Goal: Task Accomplishment & Management: Manage account settings

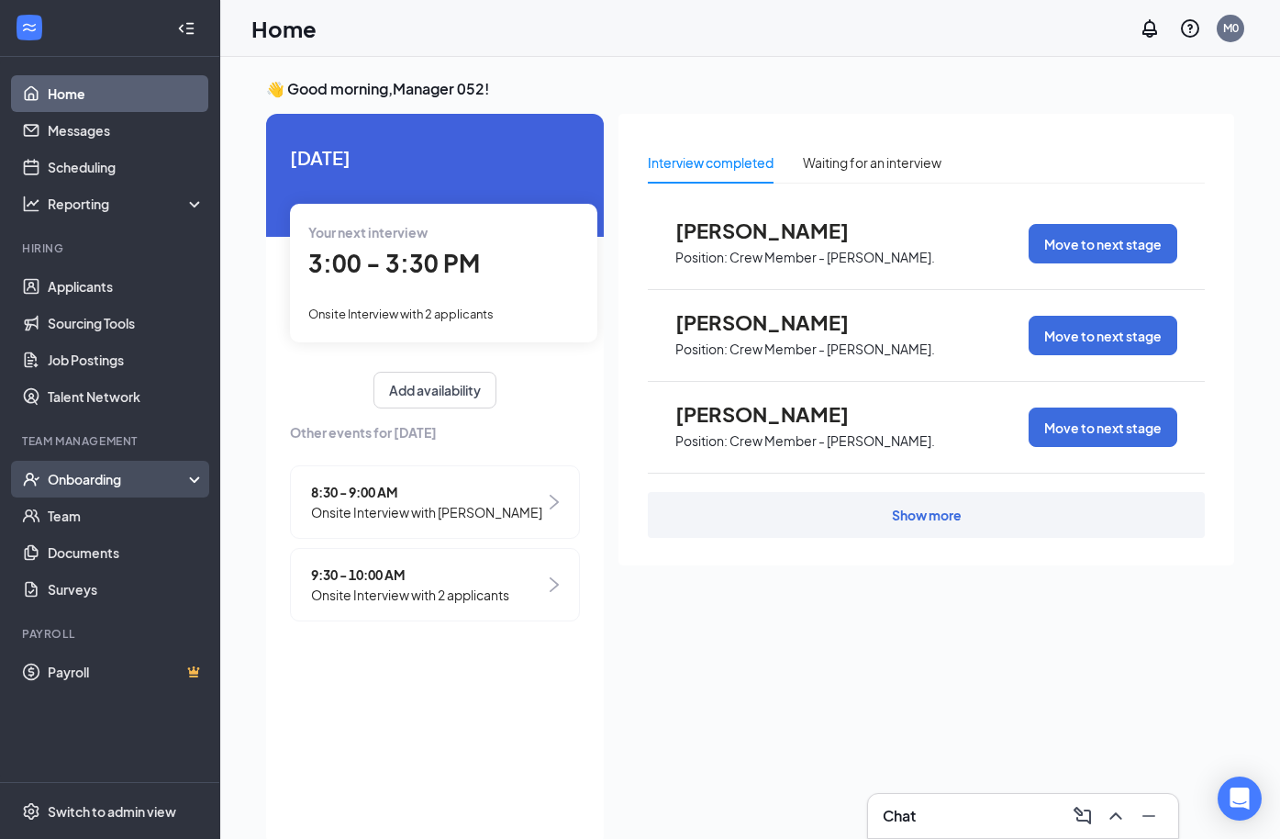
click at [134, 487] on div "Onboarding" at bounding box center [118, 479] width 141 height 18
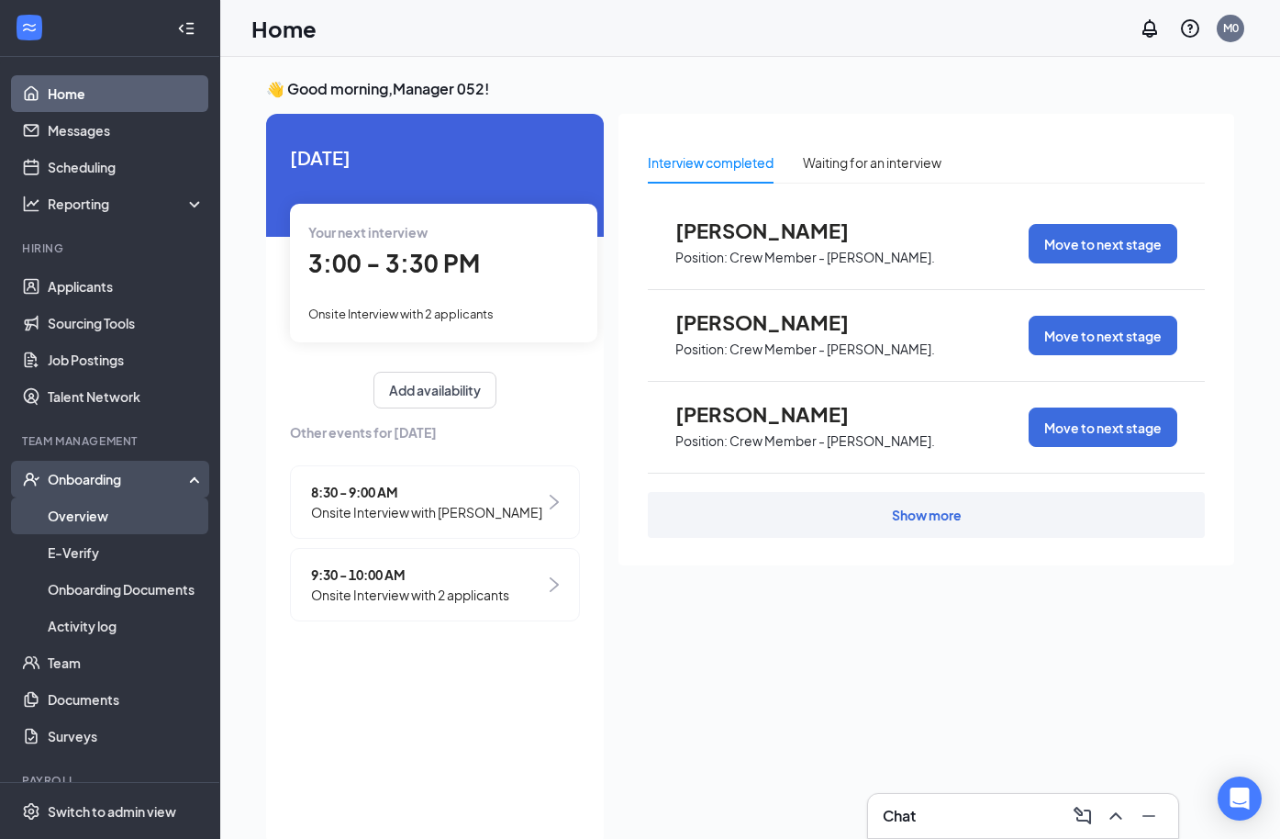
click at [103, 509] on link "Overview" at bounding box center [126, 515] width 157 height 37
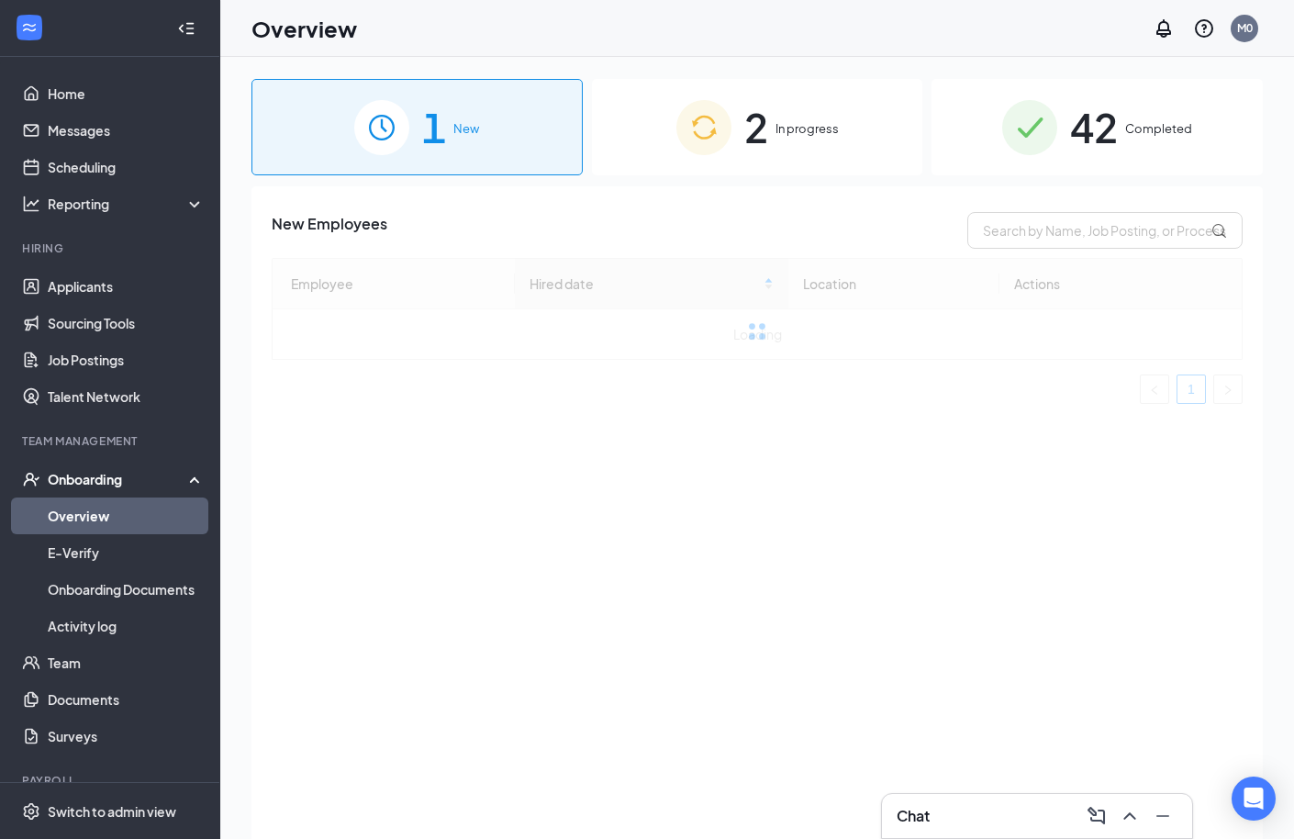
click at [1111, 126] on div "42 Completed" at bounding box center [1096, 127] width 331 height 96
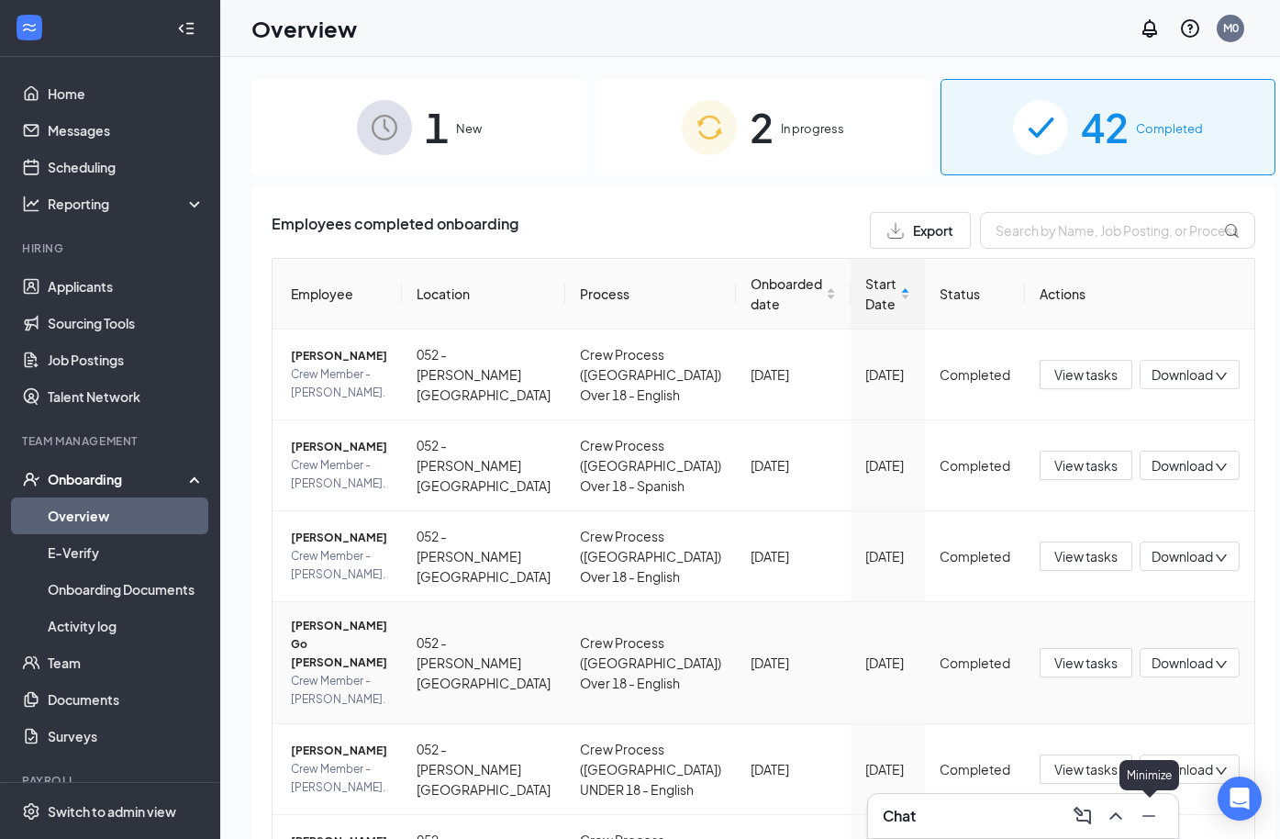
click at [1155, 818] on icon "Minimize" at bounding box center [1149, 816] width 22 height 22
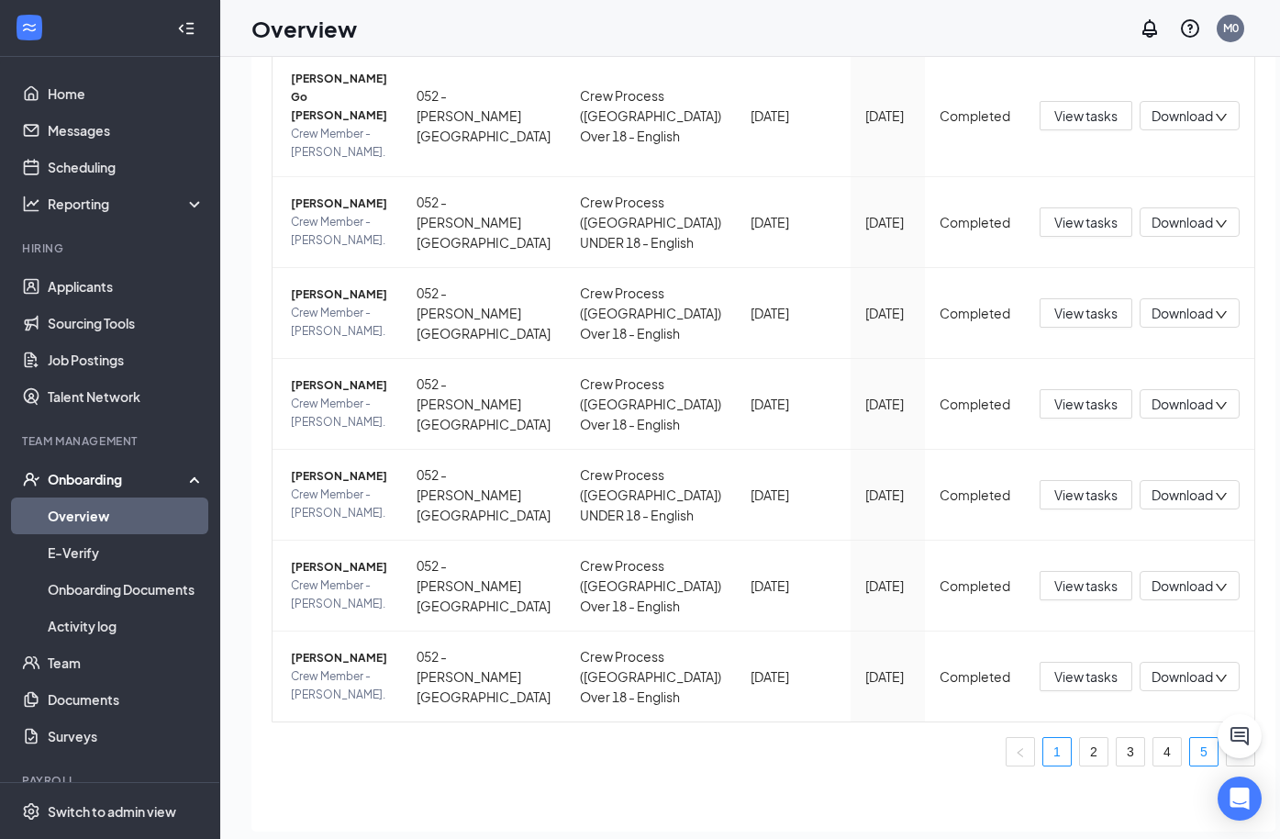
scroll to position [83, 0]
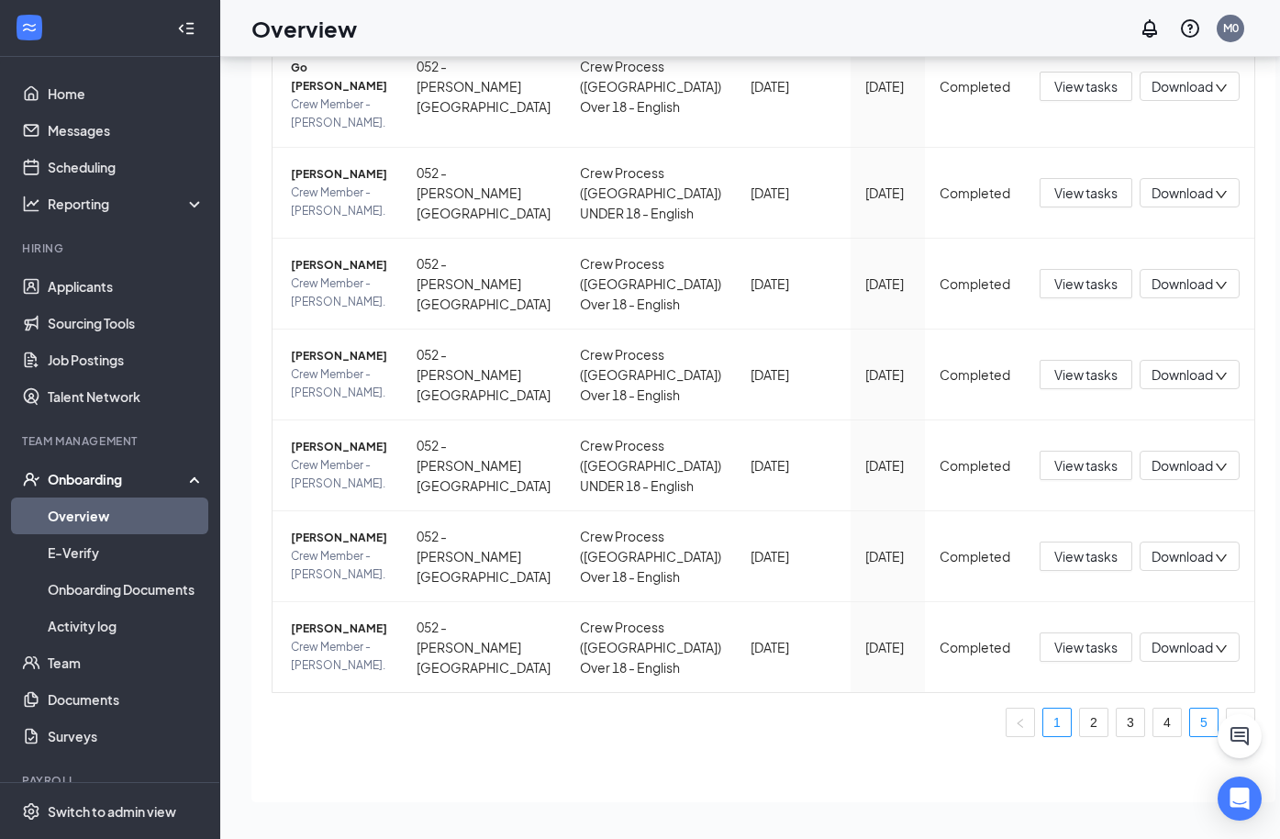
click at [1190, 727] on link "5" at bounding box center [1204, 722] width 28 height 28
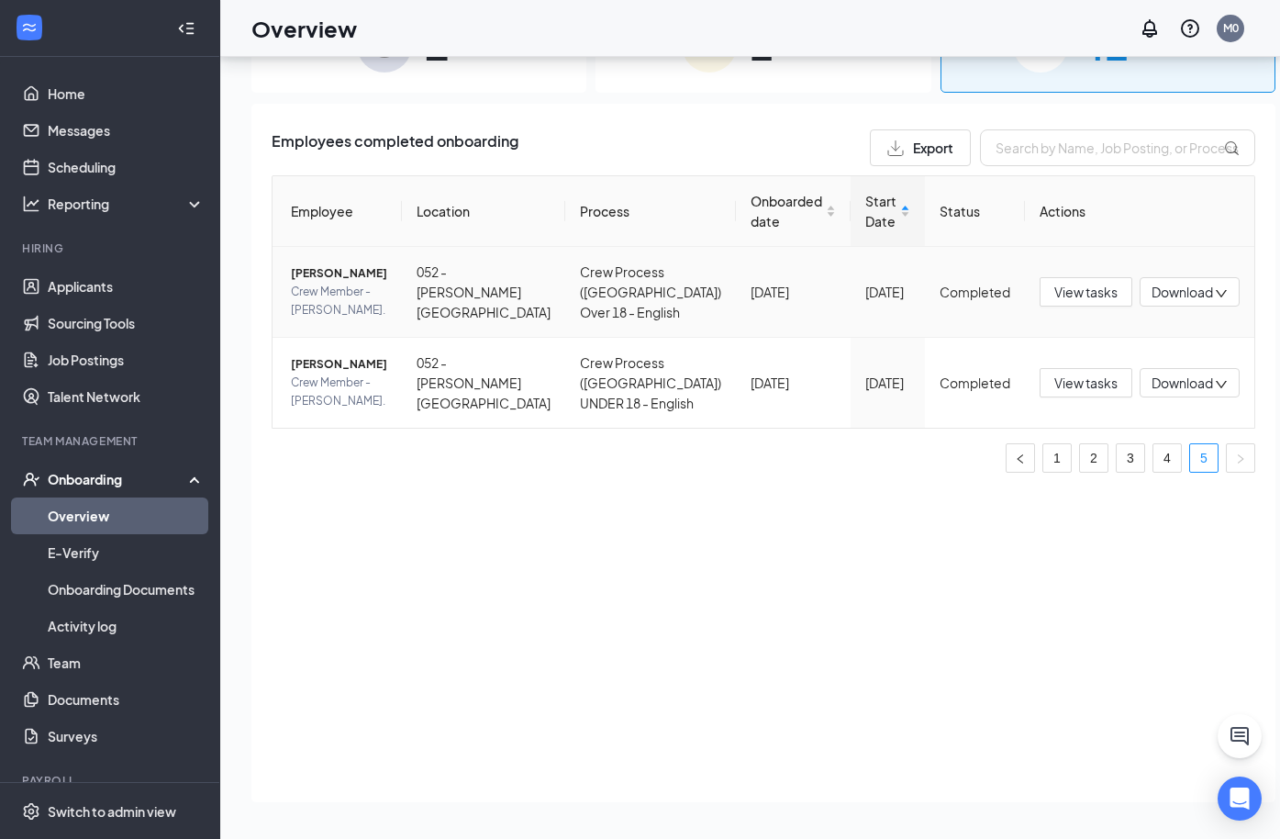
click at [925, 305] on td "Completed" at bounding box center [975, 292] width 100 height 91
click at [1084, 306] on button "View tasks" at bounding box center [1085, 291] width 93 height 29
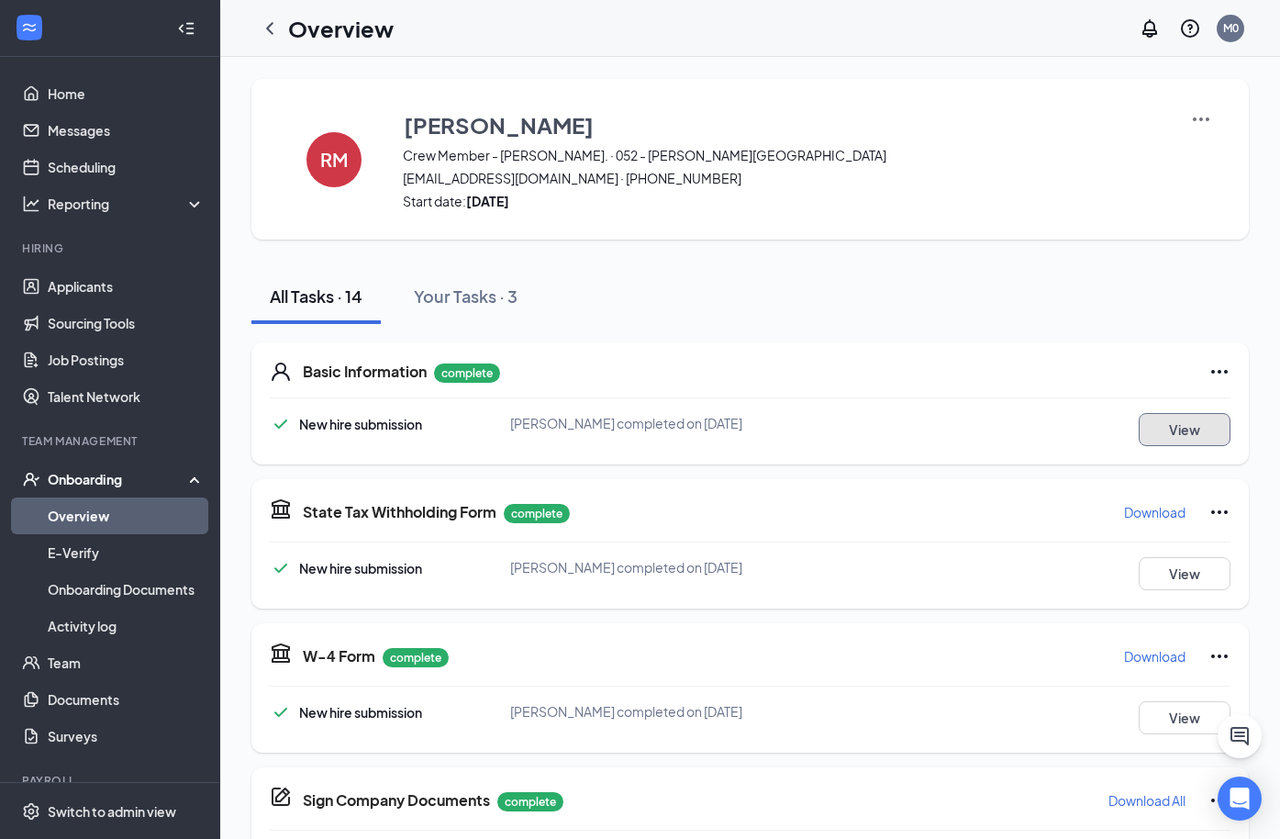
click at [1140, 433] on button "View" at bounding box center [1185, 429] width 92 height 33
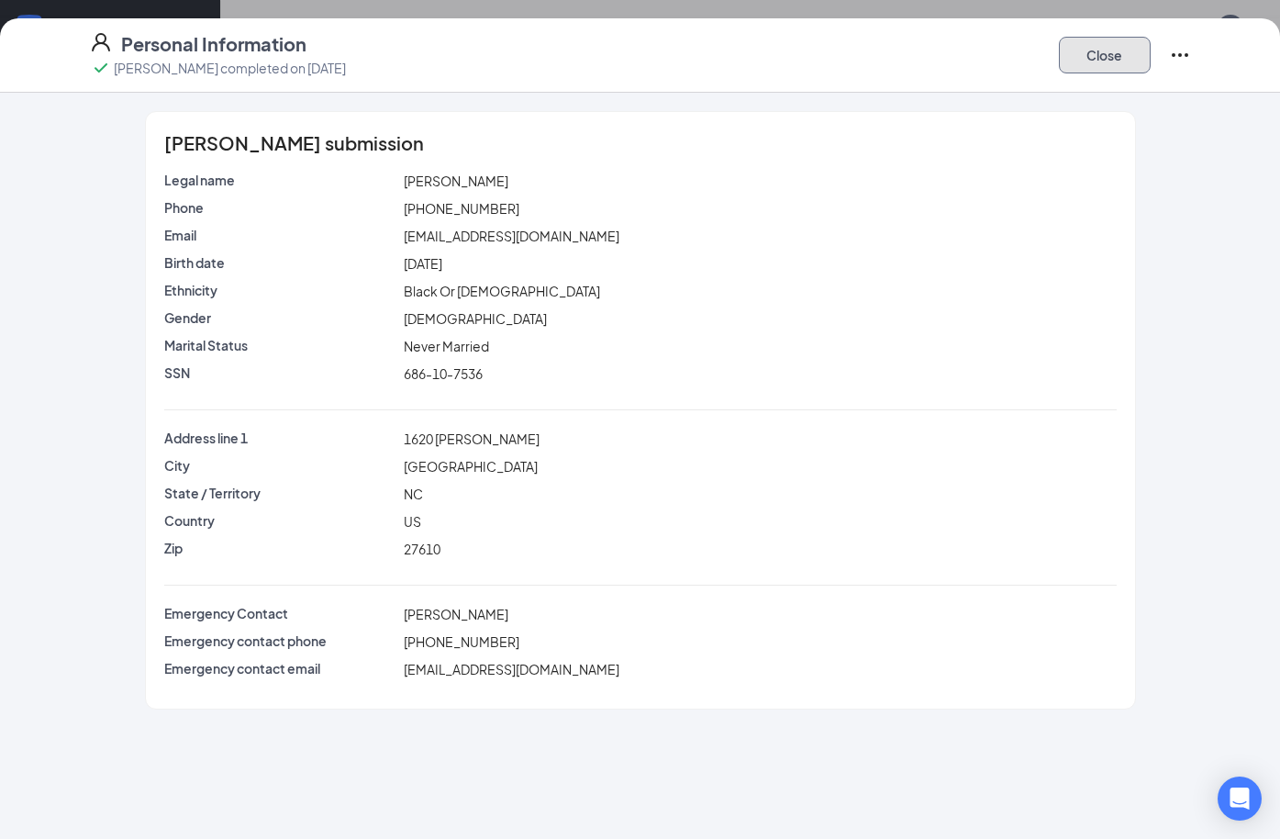
click at [1107, 67] on button "Close" at bounding box center [1105, 55] width 92 height 37
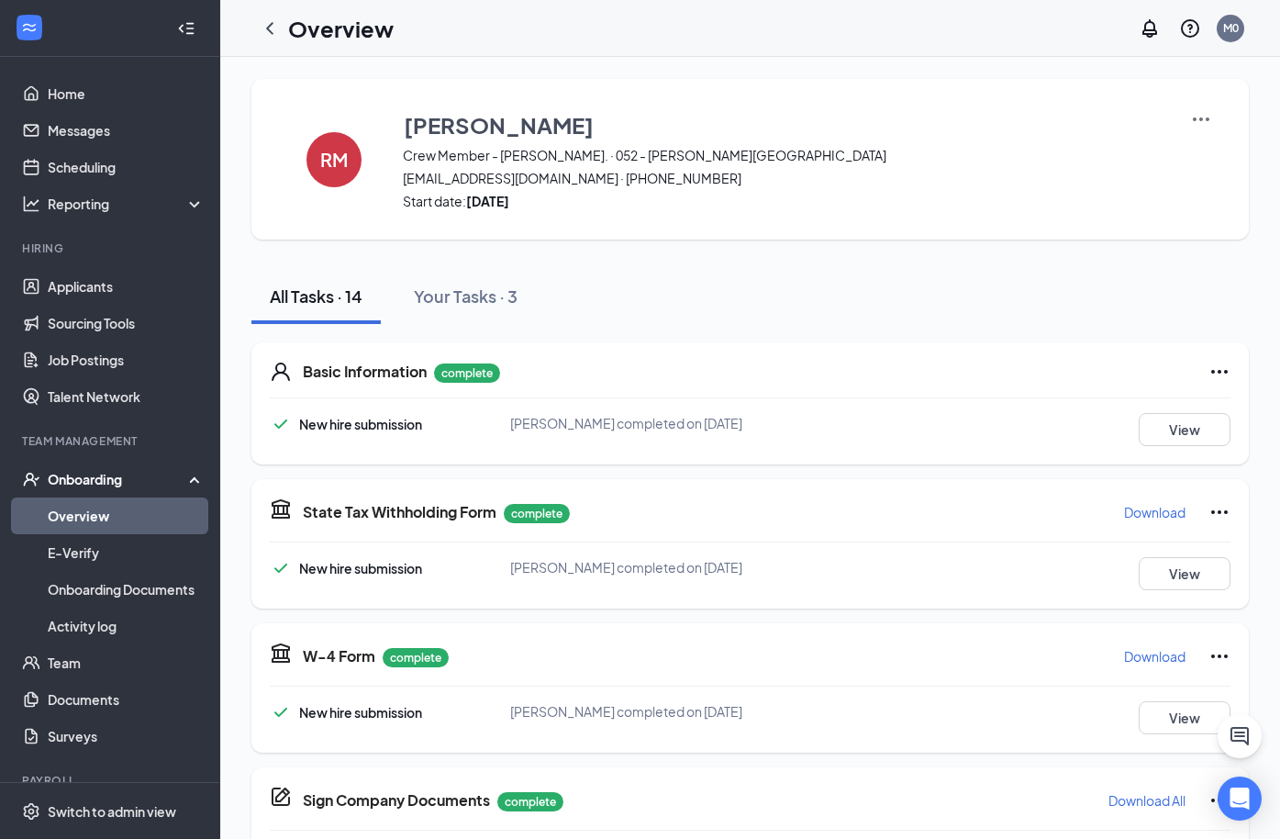
click at [266, 28] on icon "ChevronLeft" at bounding box center [270, 28] width 22 height 22
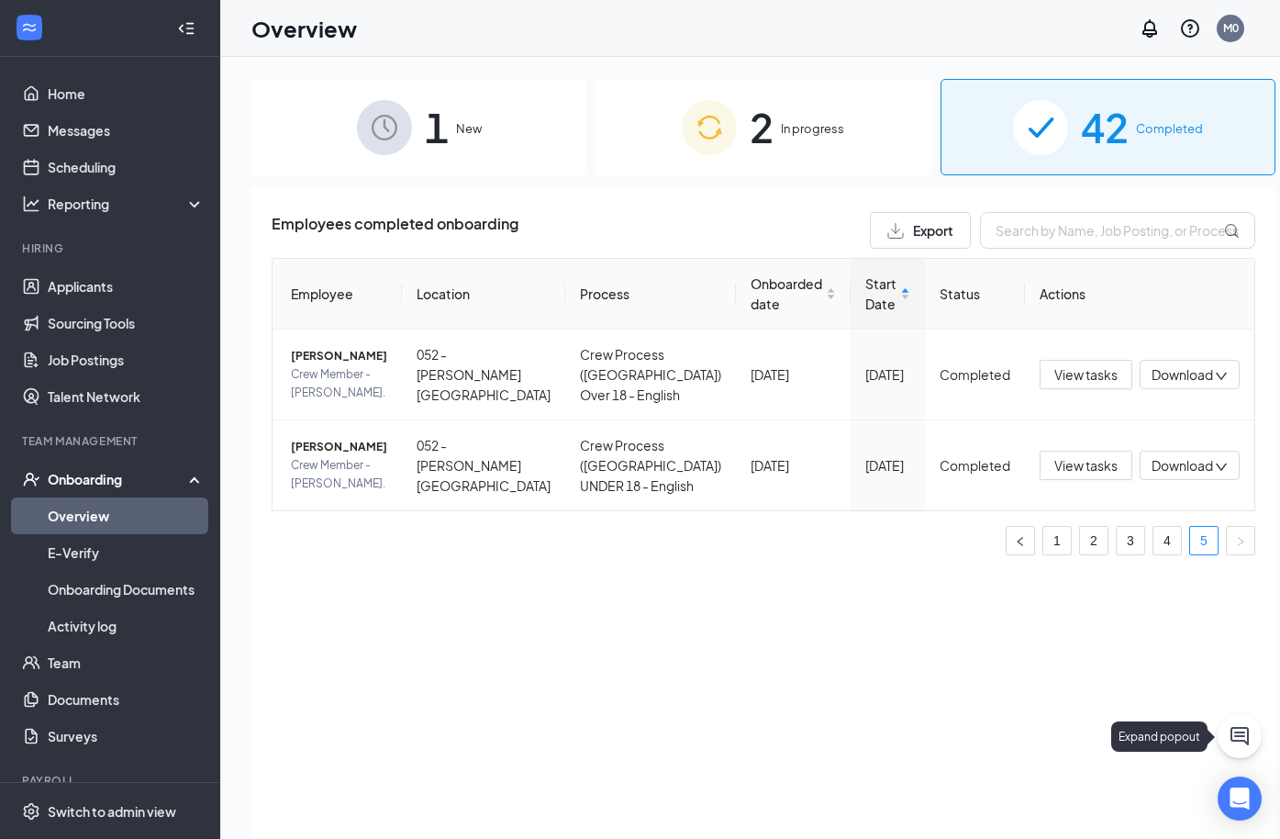
click at [1241, 736] on icon "ChatActive" at bounding box center [1239, 736] width 18 height 18
click at [1017, 810] on div "Chat" at bounding box center [1023, 815] width 281 height 29
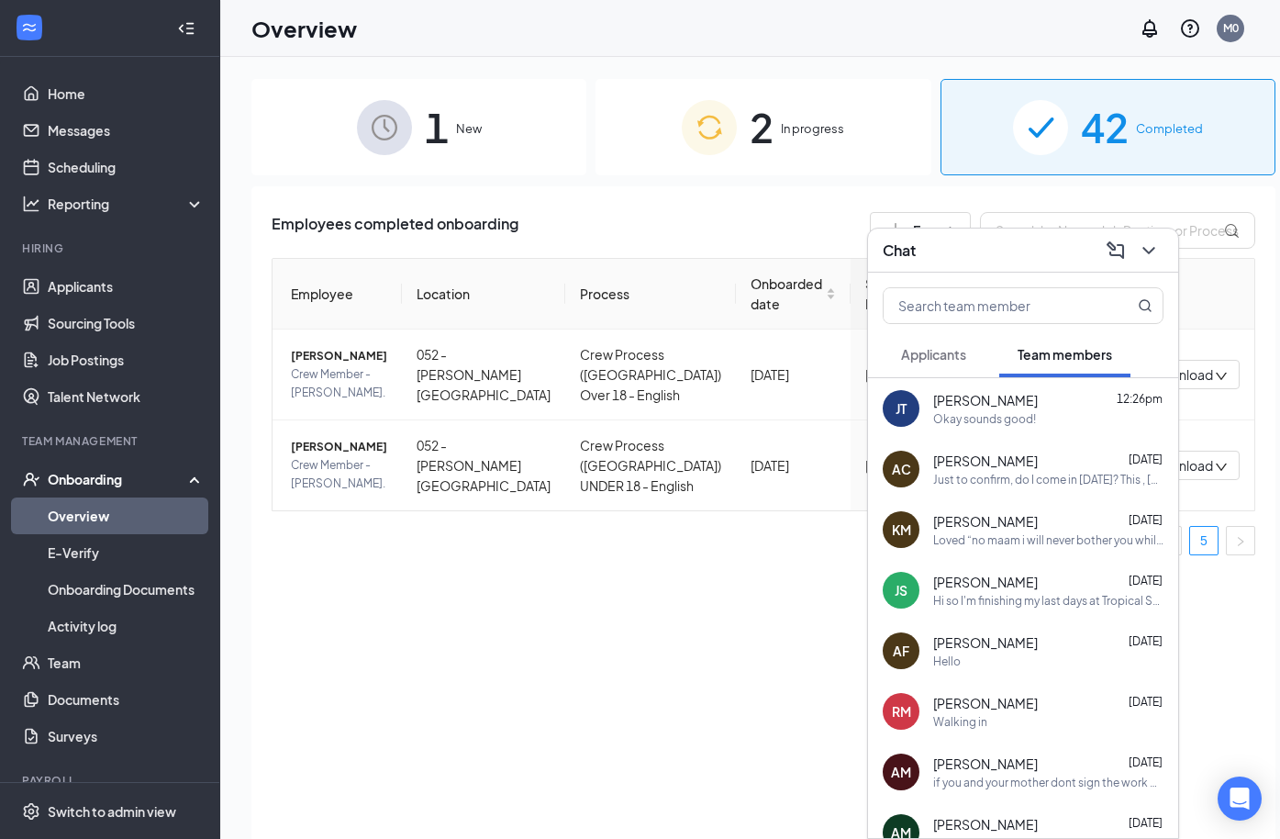
click at [928, 354] on span "Applicants" at bounding box center [933, 354] width 65 height 17
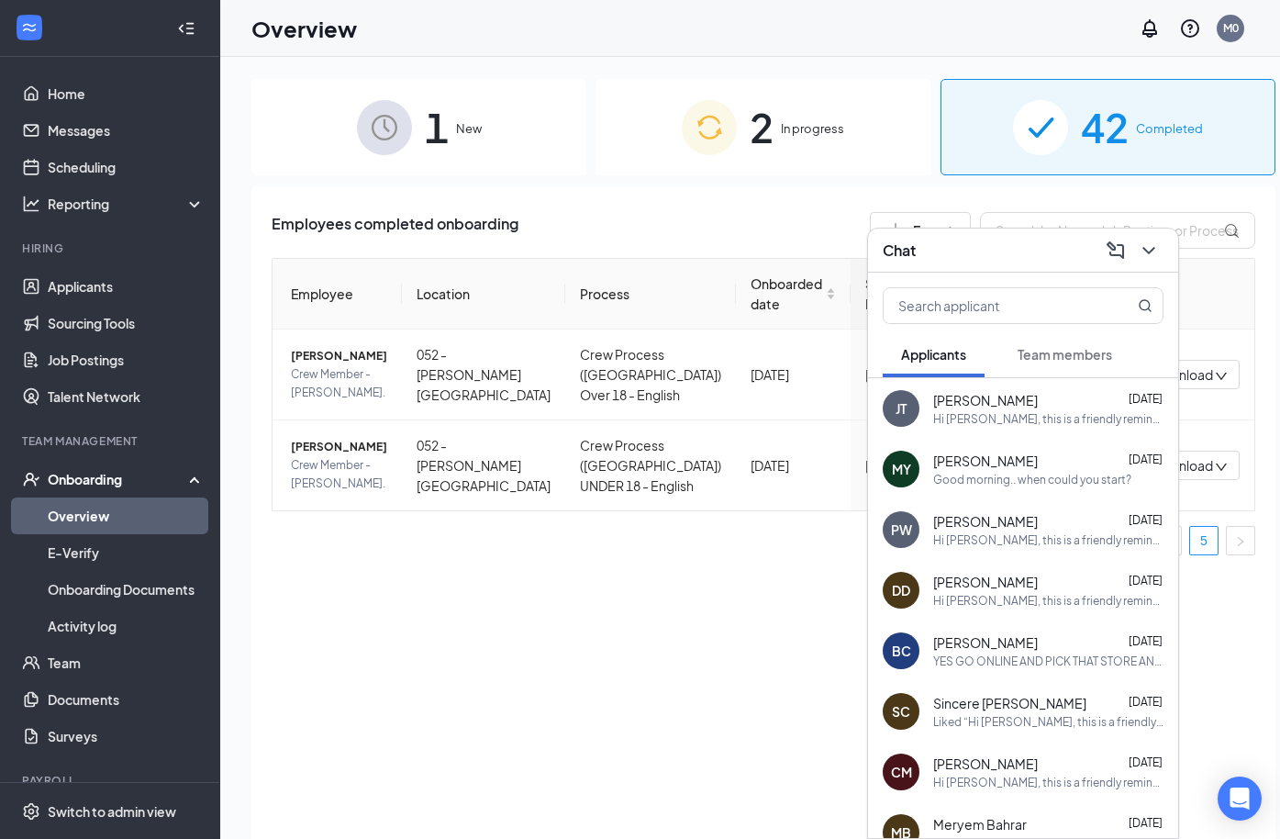
click at [1039, 352] on span "Team members" at bounding box center [1064, 354] width 94 height 17
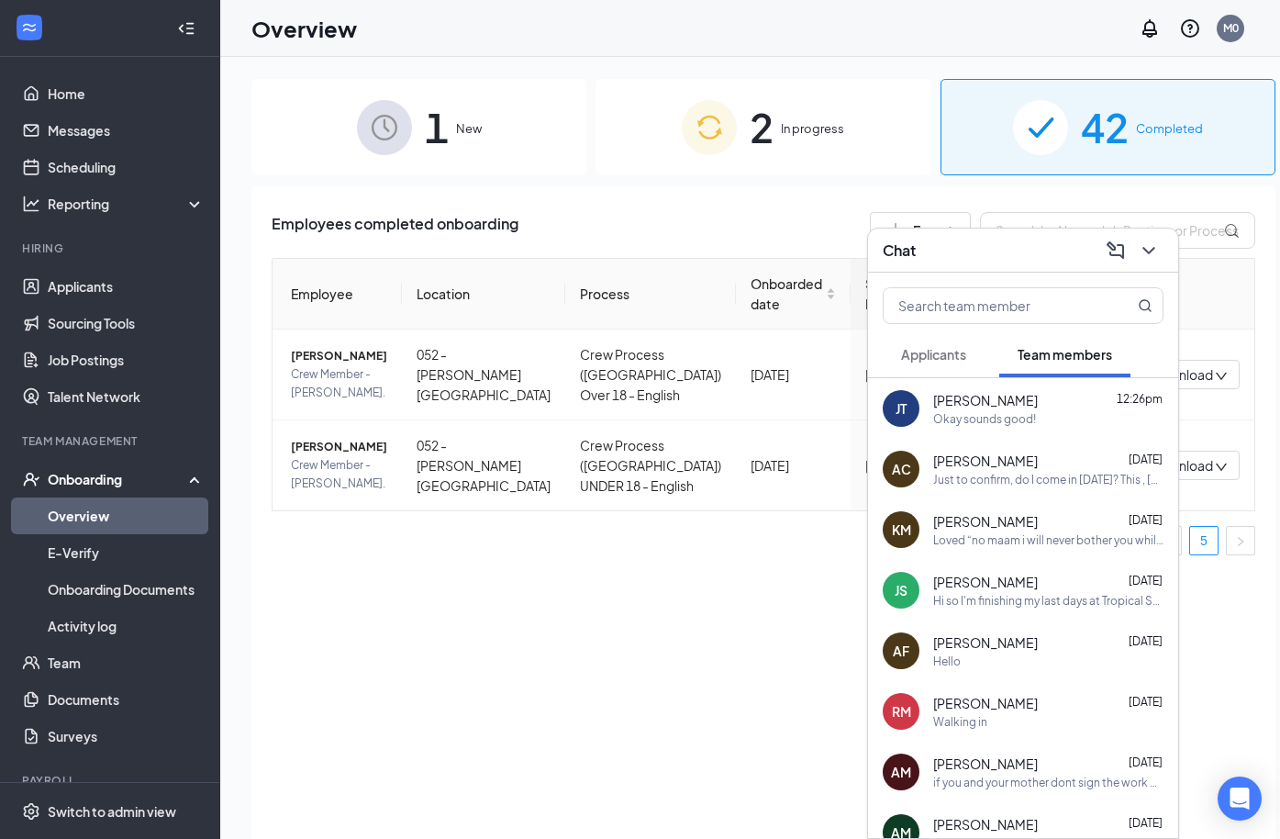
drag, startPoint x: 1083, startPoint y: 544, endPoint x: 1097, endPoint y: 534, distance: 17.8
click at [1088, 540] on div "Loved “no maam i will never bother you while at school. thats way more importan…" at bounding box center [1048, 540] width 230 height 16
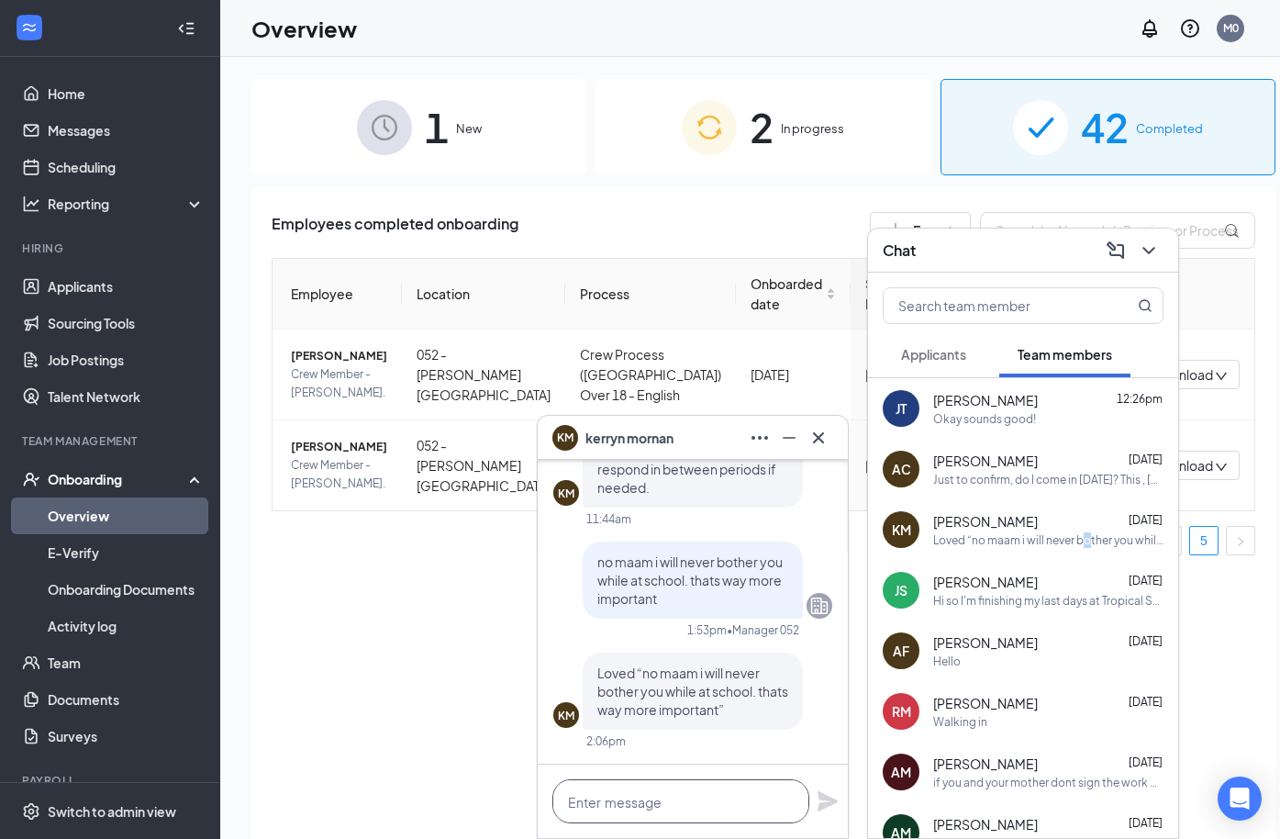
click at [586, 790] on textarea at bounding box center [680, 801] width 257 height 44
type textarea "when will you be able to start"
click at [1151, 250] on icon "ChevronDown" at bounding box center [1148, 250] width 12 height 7
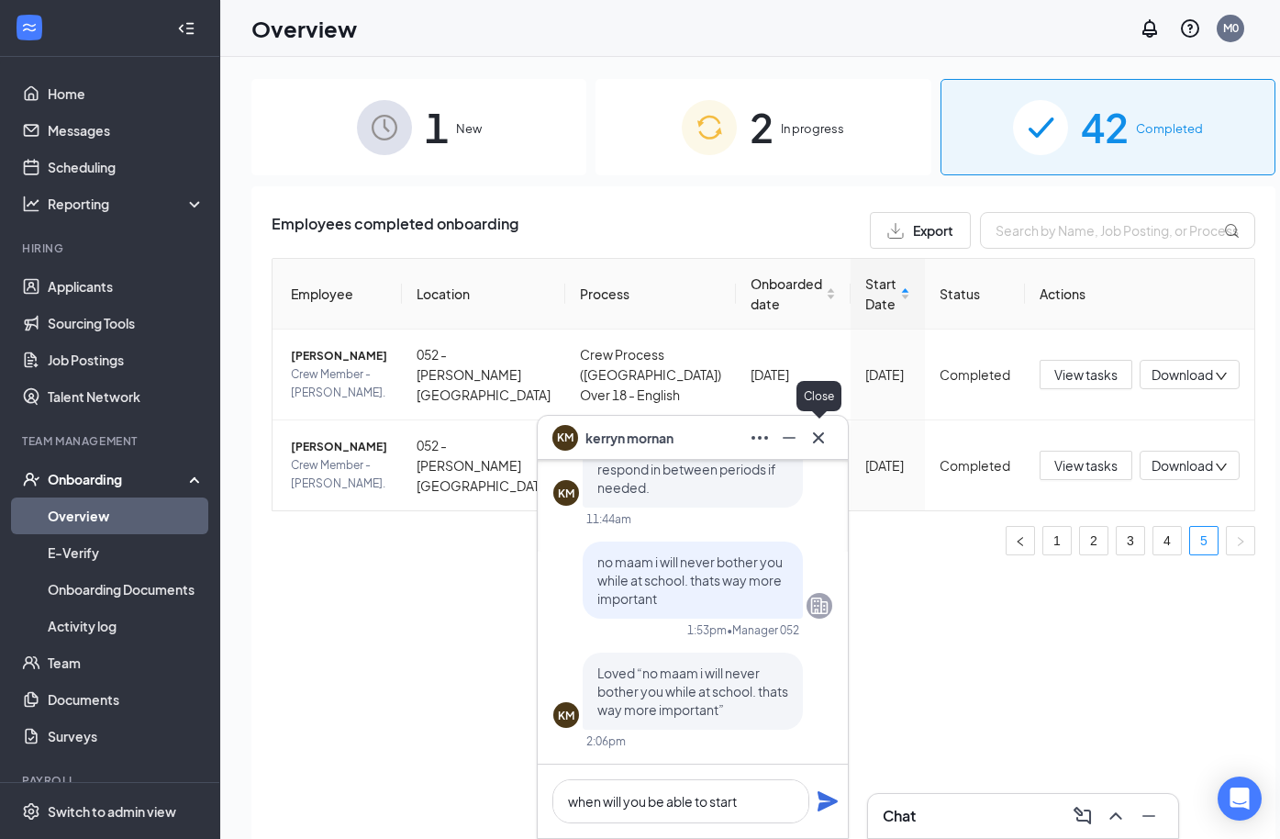
click at [823, 447] on icon "Cross" at bounding box center [818, 438] width 22 height 22
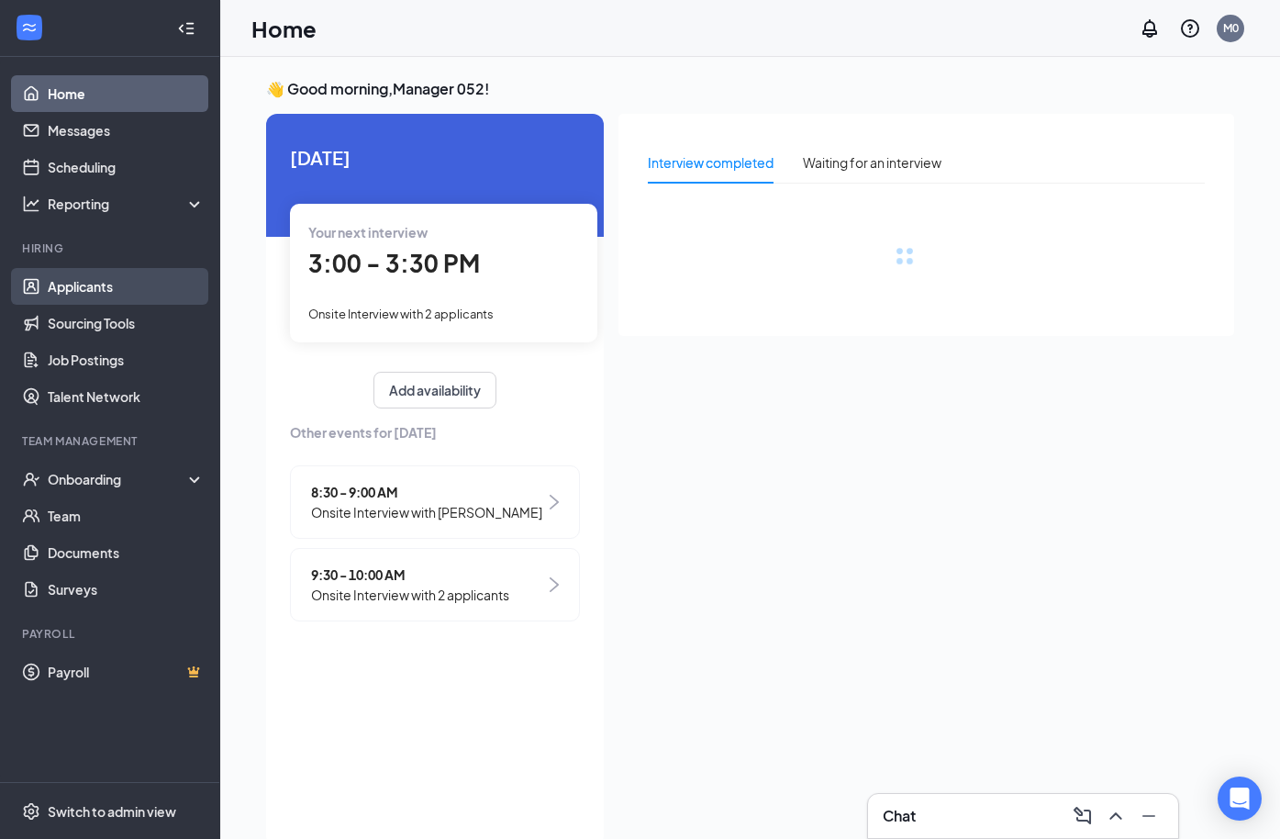
click at [120, 283] on link "Applicants" at bounding box center [126, 286] width 157 height 37
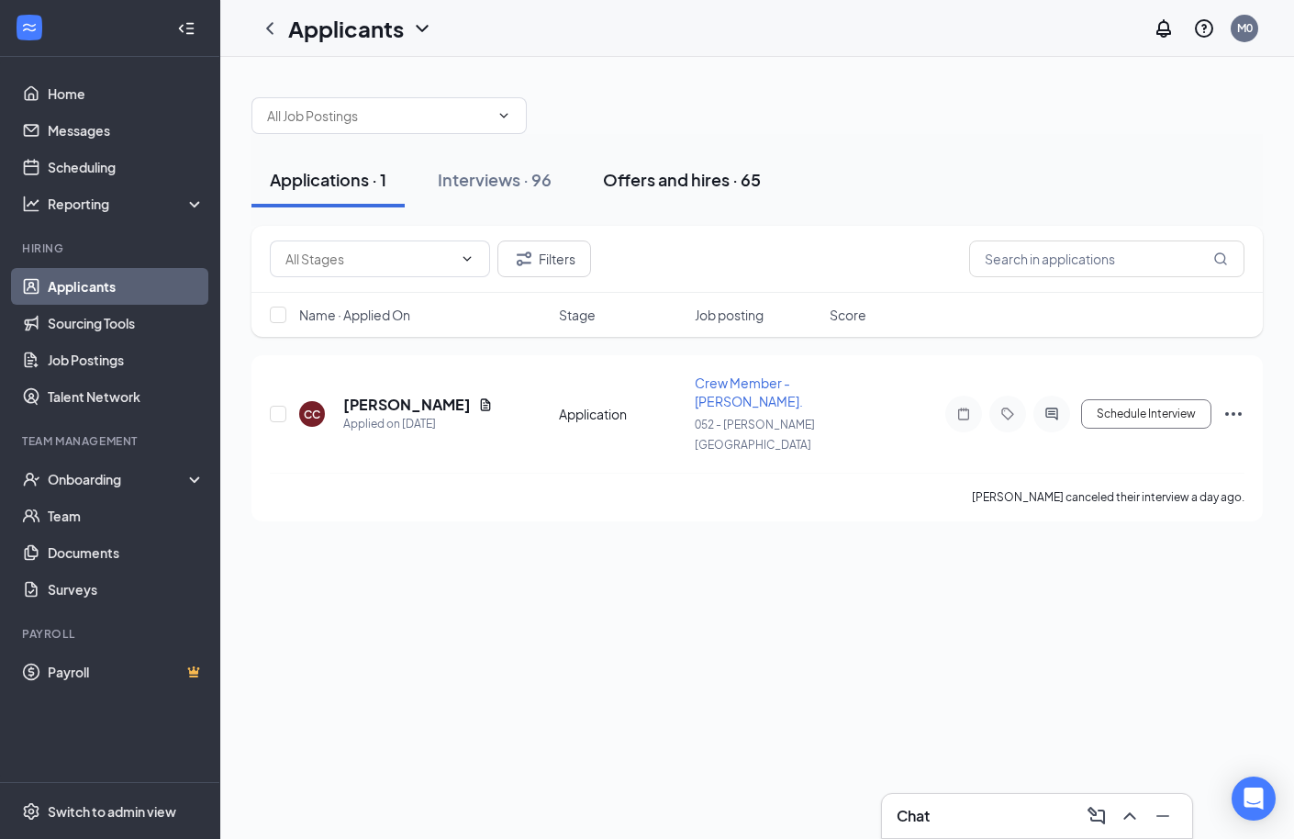
click at [655, 179] on div "Offers and hires · 65" at bounding box center [682, 179] width 158 height 23
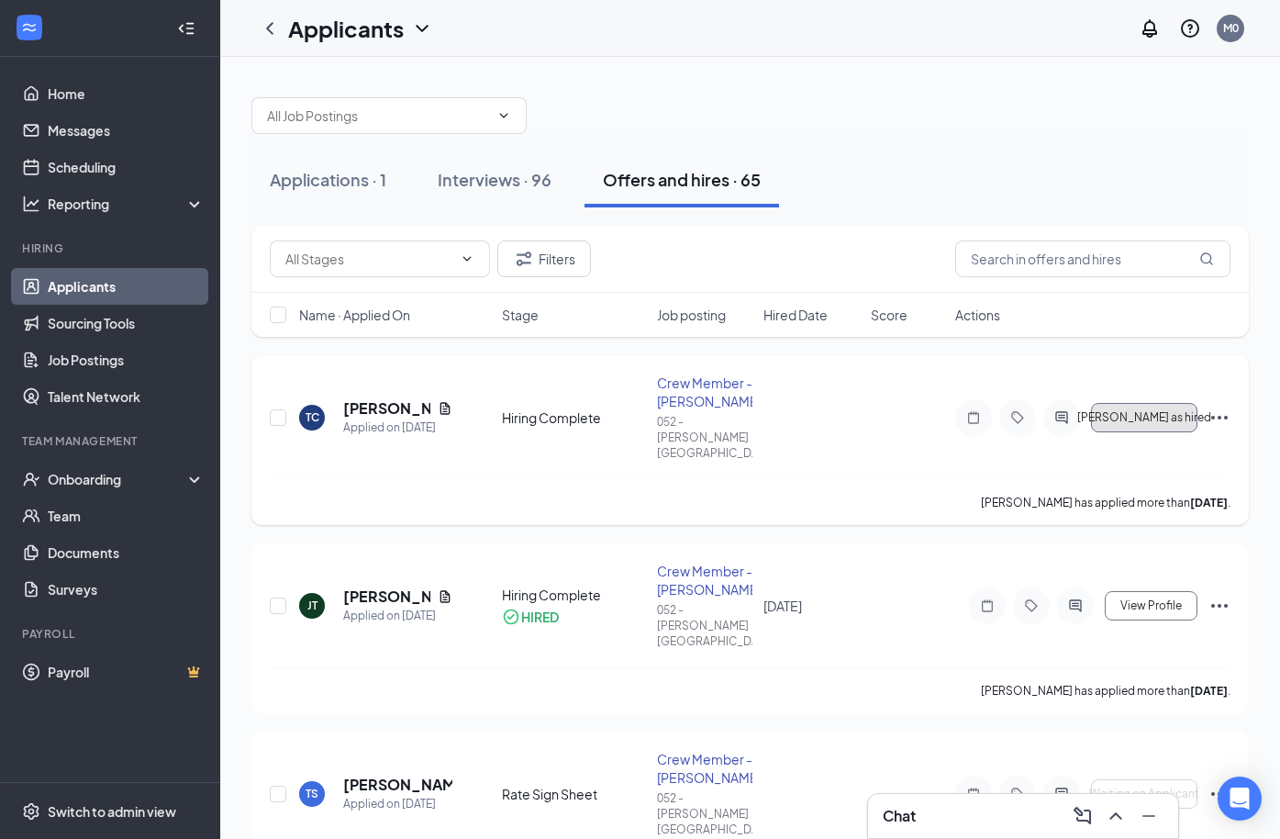
click at [1162, 411] on span "[PERSON_NAME] as hired" at bounding box center [1144, 417] width 134 height 13
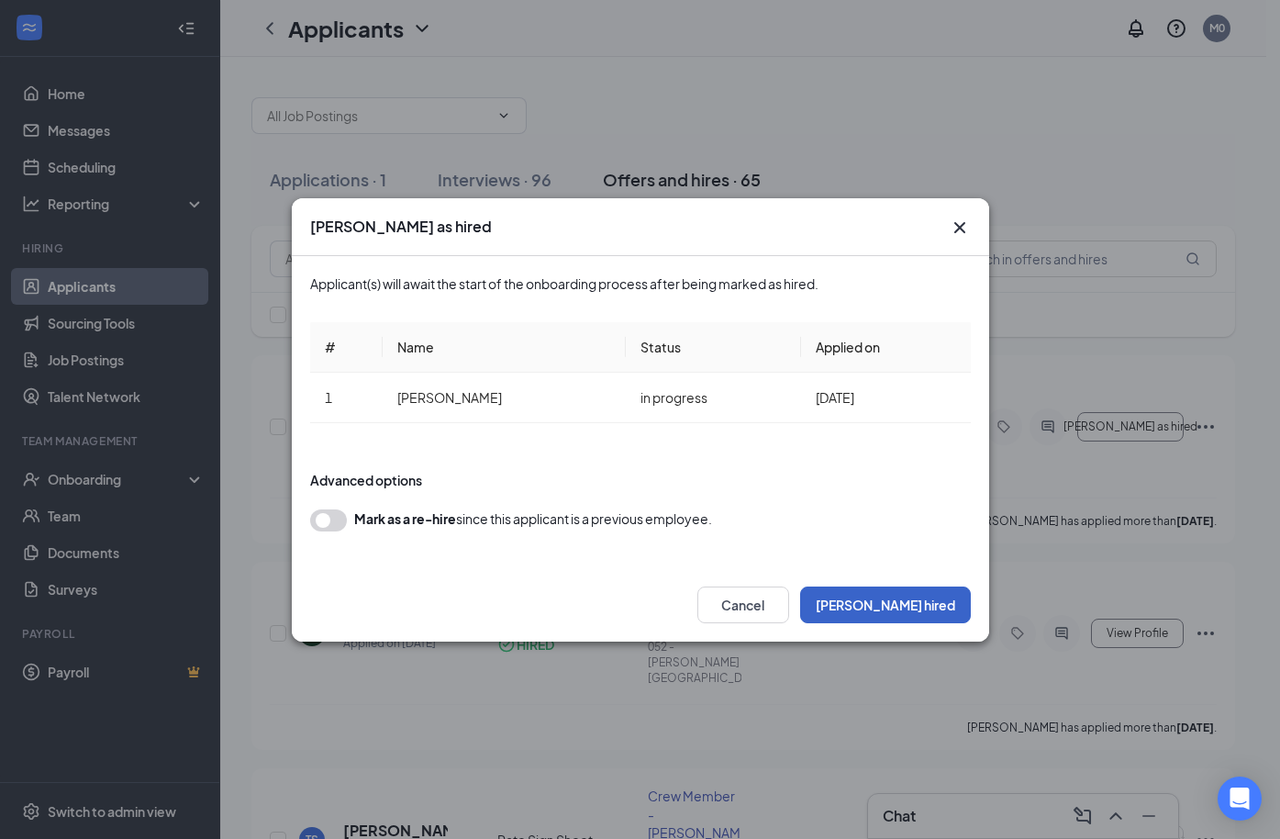
click at [934, 602] on button "[PERSON_NAME] hired" at bounding box center [885, 604] width 171 height 37
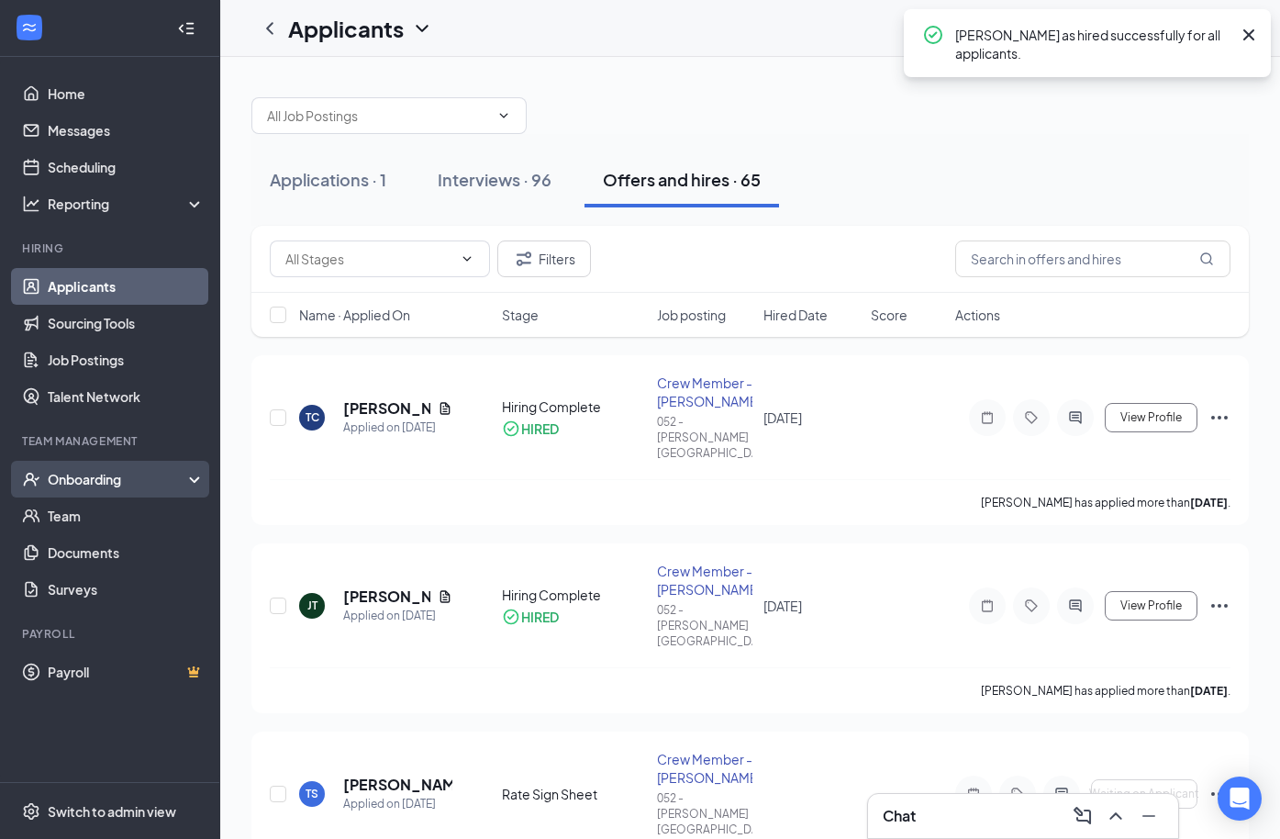
click at [134, 471] on div "Onboarding" at bounding box center [118, 479] width 141 height 18
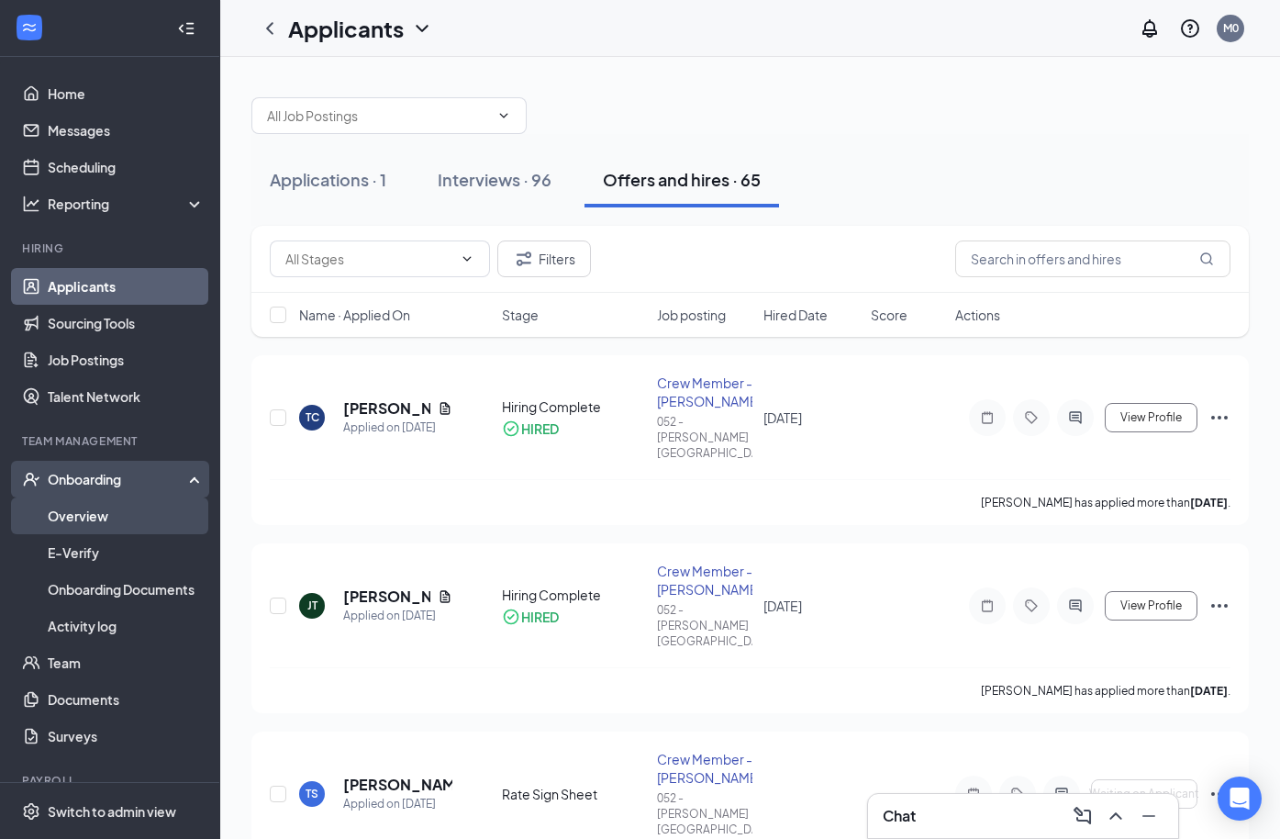
click at [160, 523] on link "Overview" at bounding box center [126, 515] width 157 height 37
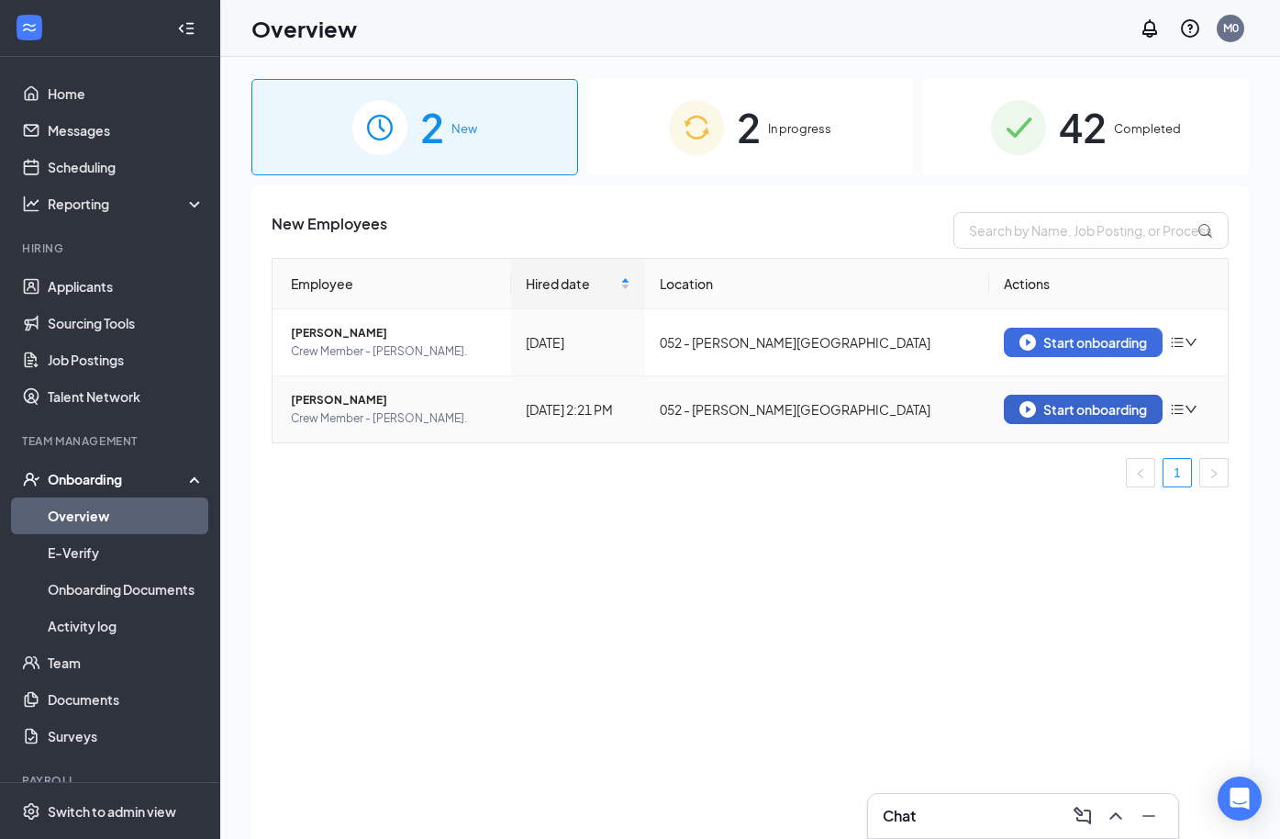
click at [1017, 408] on button "Start onboarding" at bounding box center [1083, 409] width 159 height 29
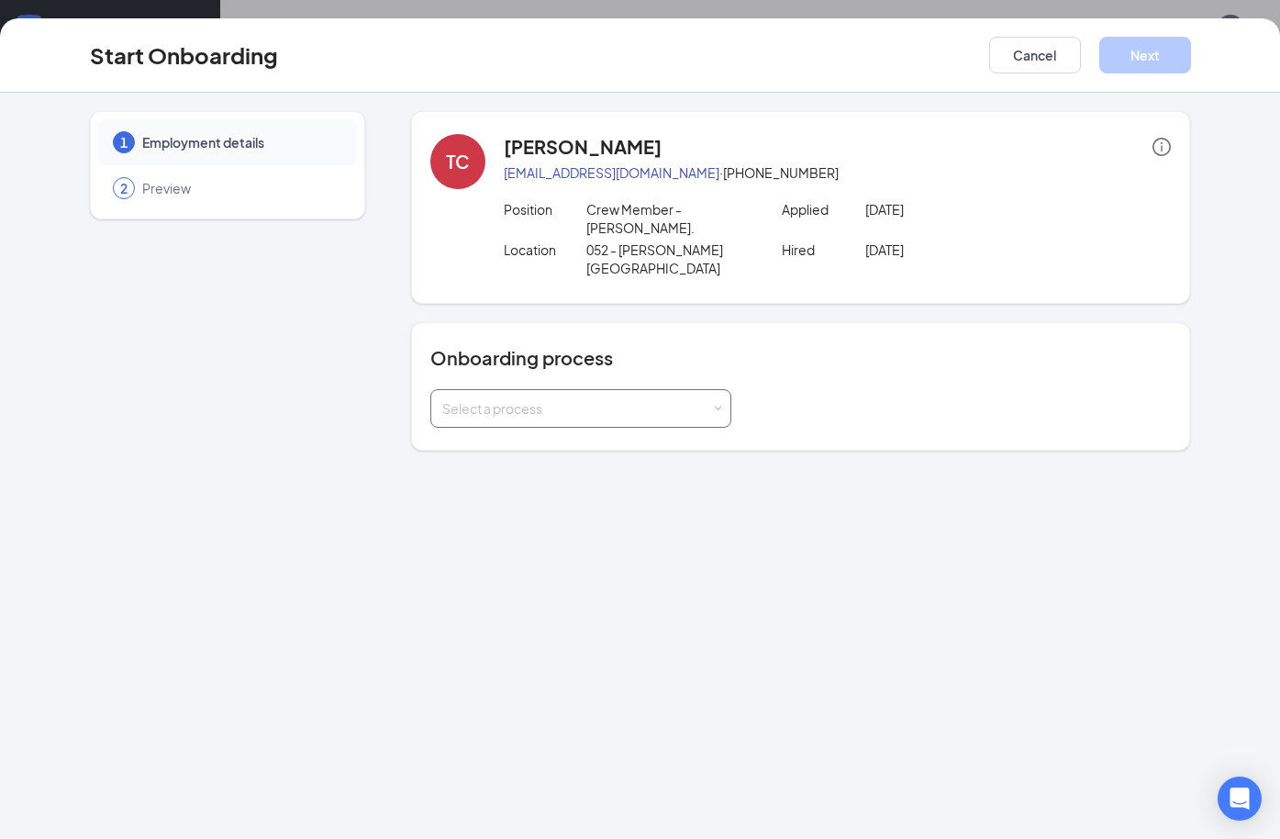
click at [606, 399] on div "Select a process" at bounding box center [576, 408] width 269 height 18
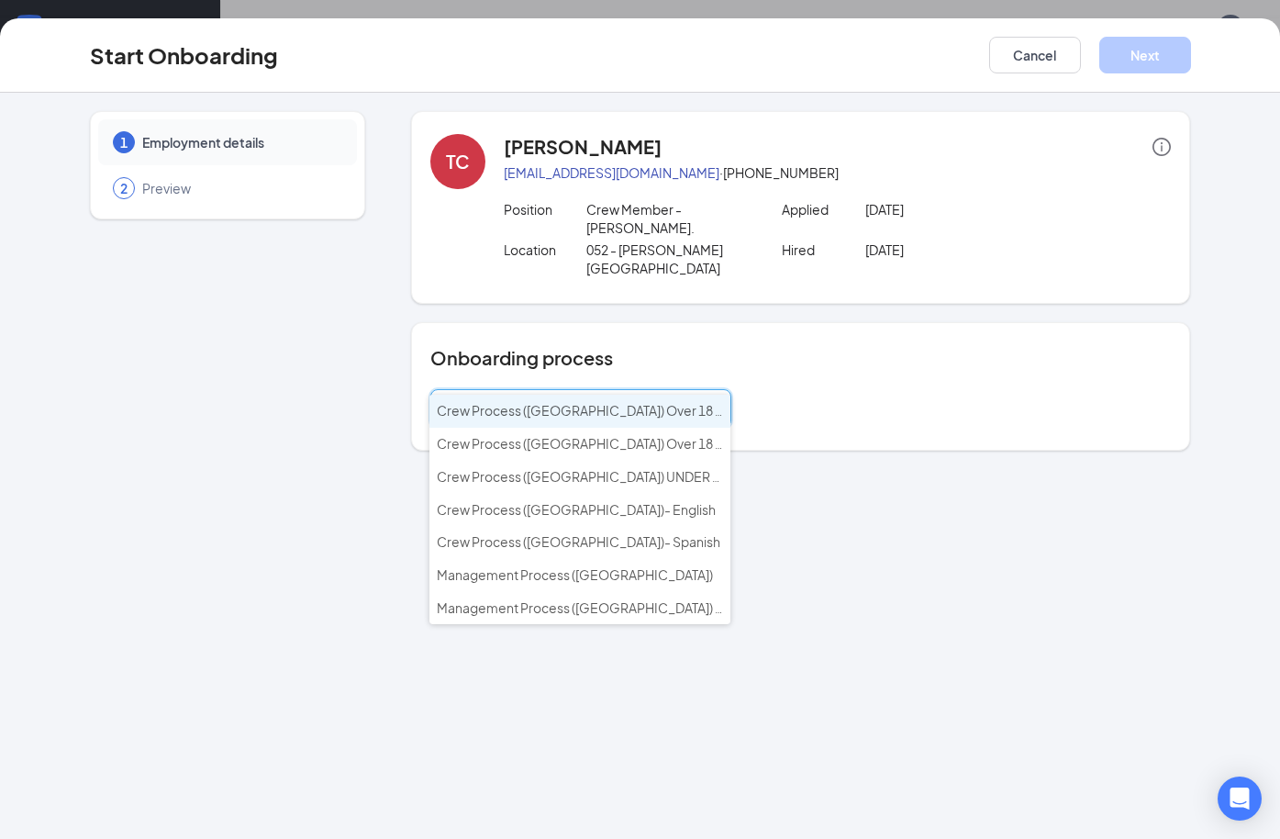
click at [604, 412] on span "Crew Process ([GEOGRAPHIC_DATA]) Over 18 - English" at bounding box center [601, 410] width 329 height 17
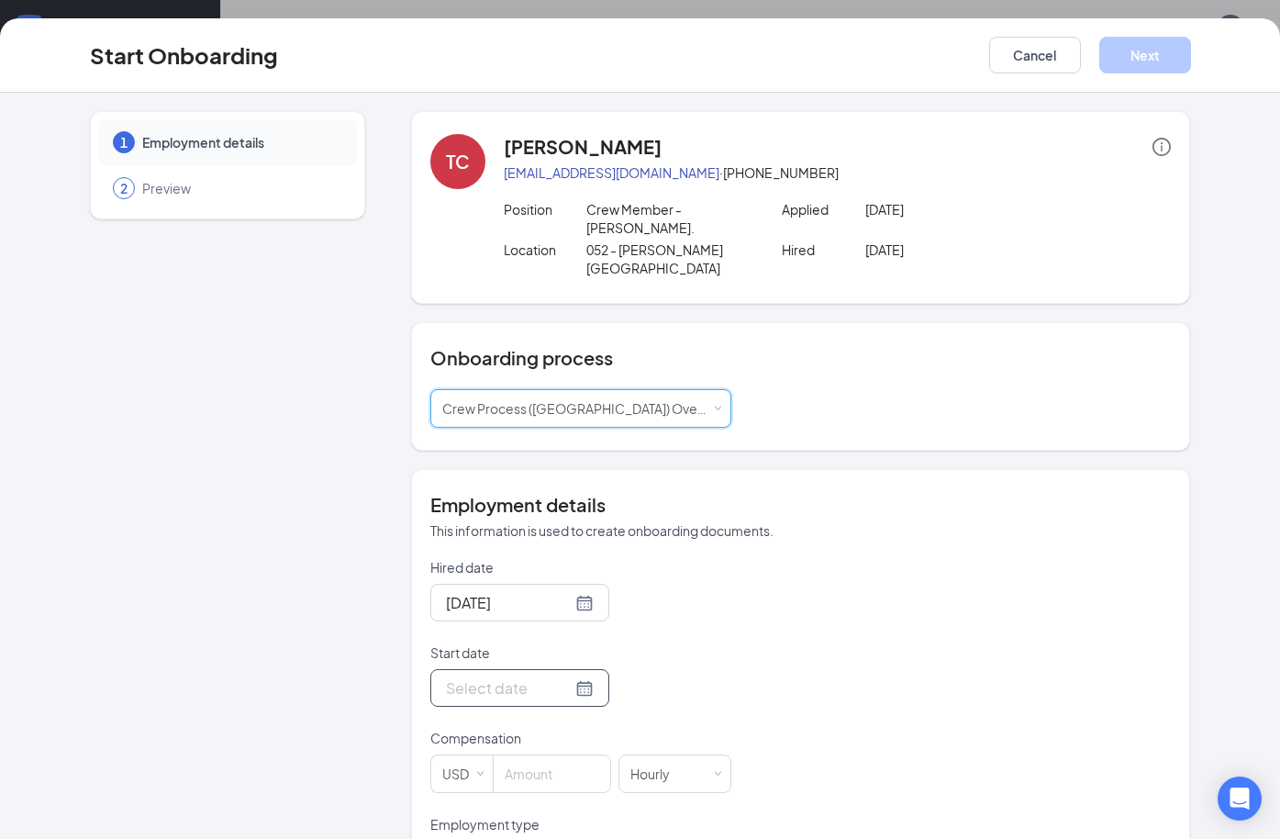
click at [561, 676] on div at bounding box center [520, 687] width 148 height 23
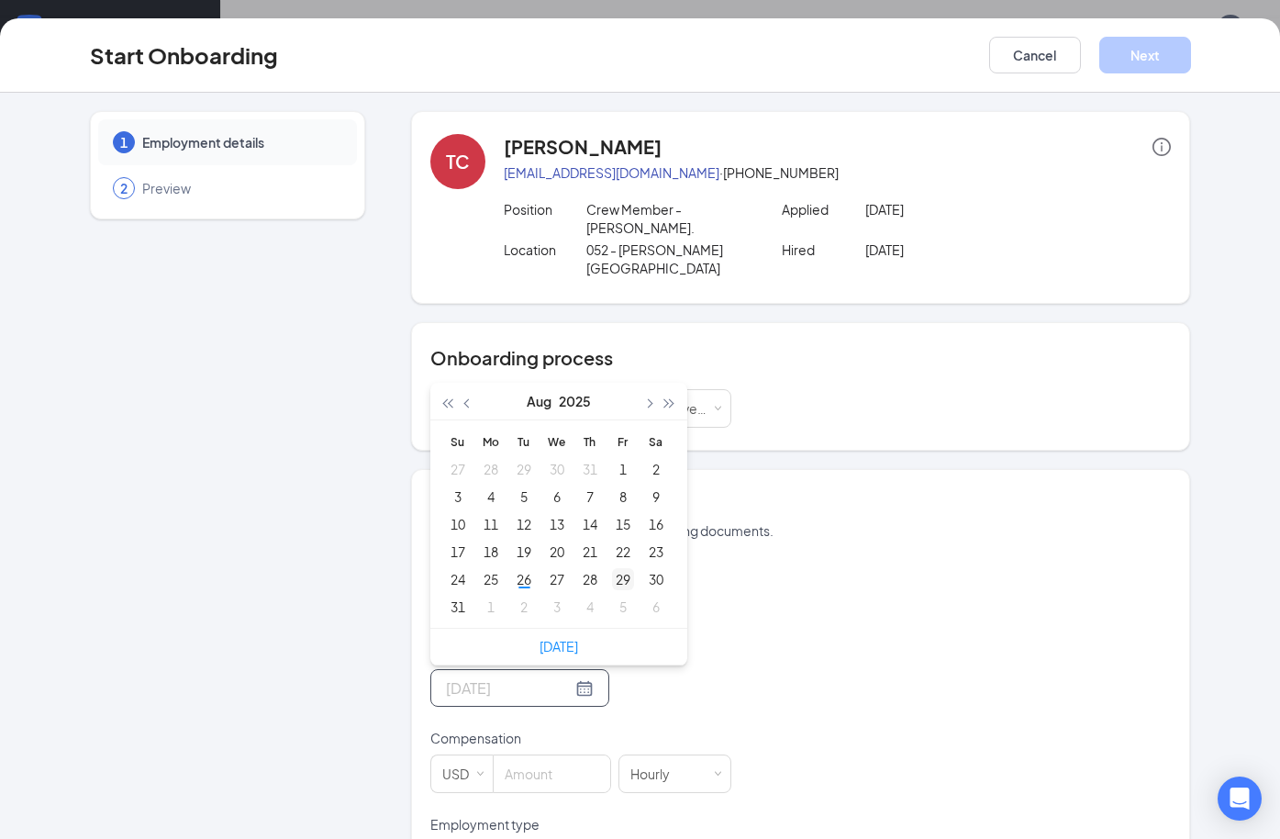
type input "Aug 29, 2025"
click at [615, 568] on div "29" at bounding box center [623, 579] width 22 height 22
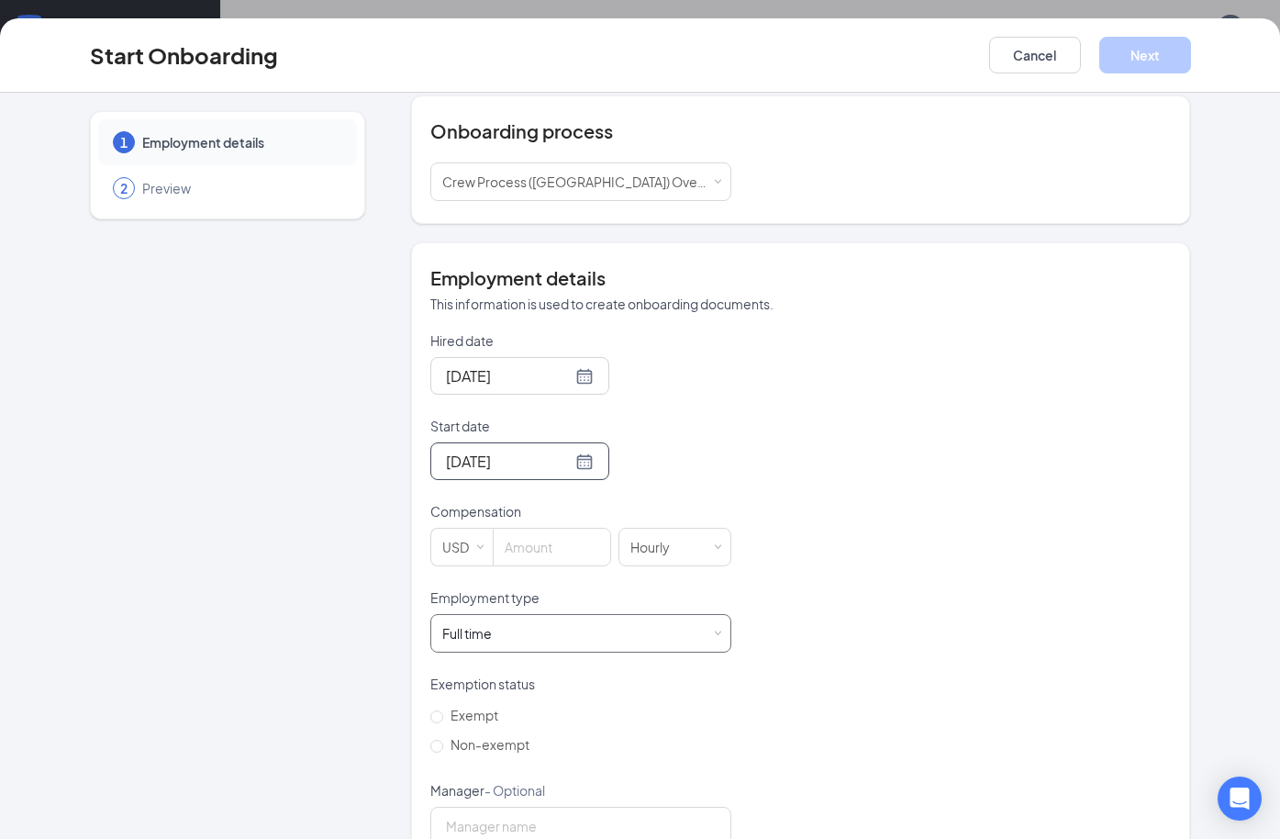
scroll to position [238, 0]
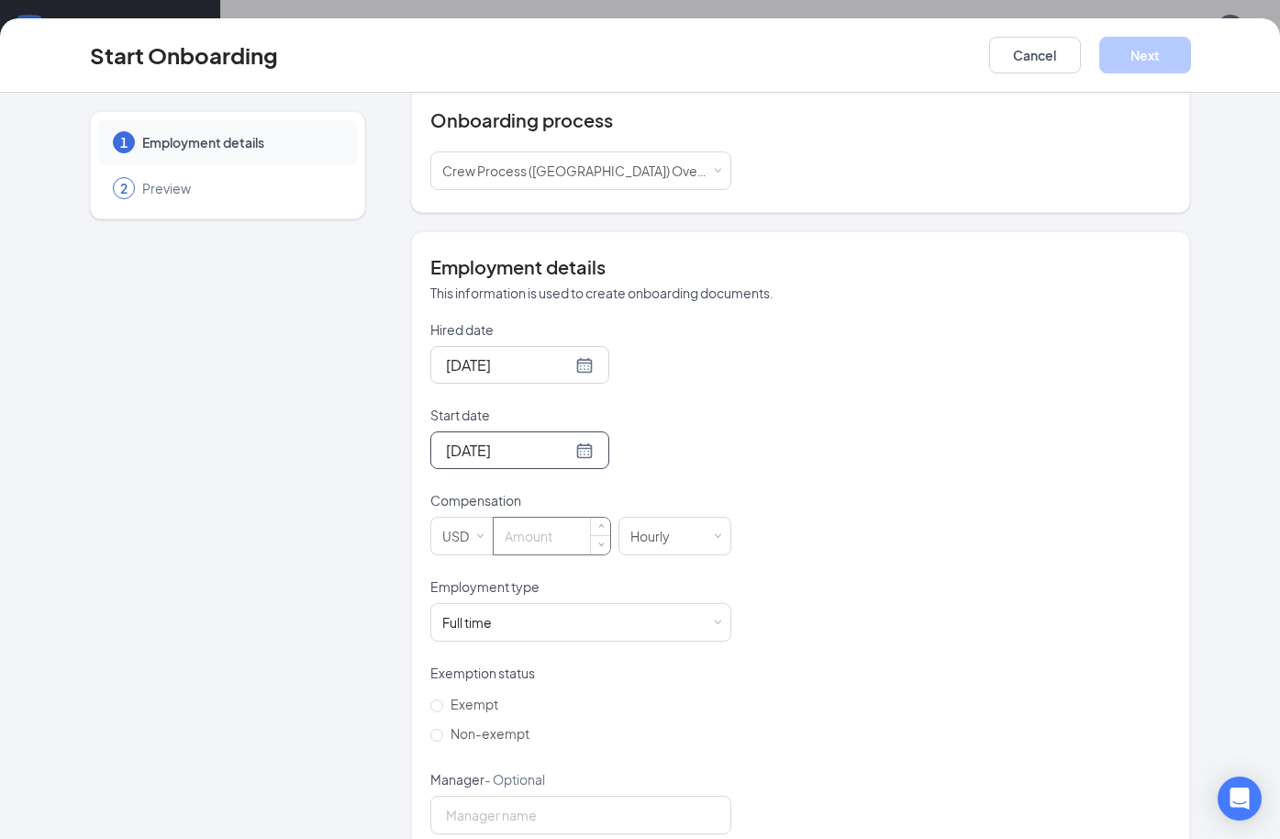
click at [538, 517] on input at bounding box center [552, 535] width 117 height 37
type input "14"
click at [524, 604] on div "Full time Works 30+ hours per week and is reasonably expected to work" at bounding box center [580, 622] width 277 height 37
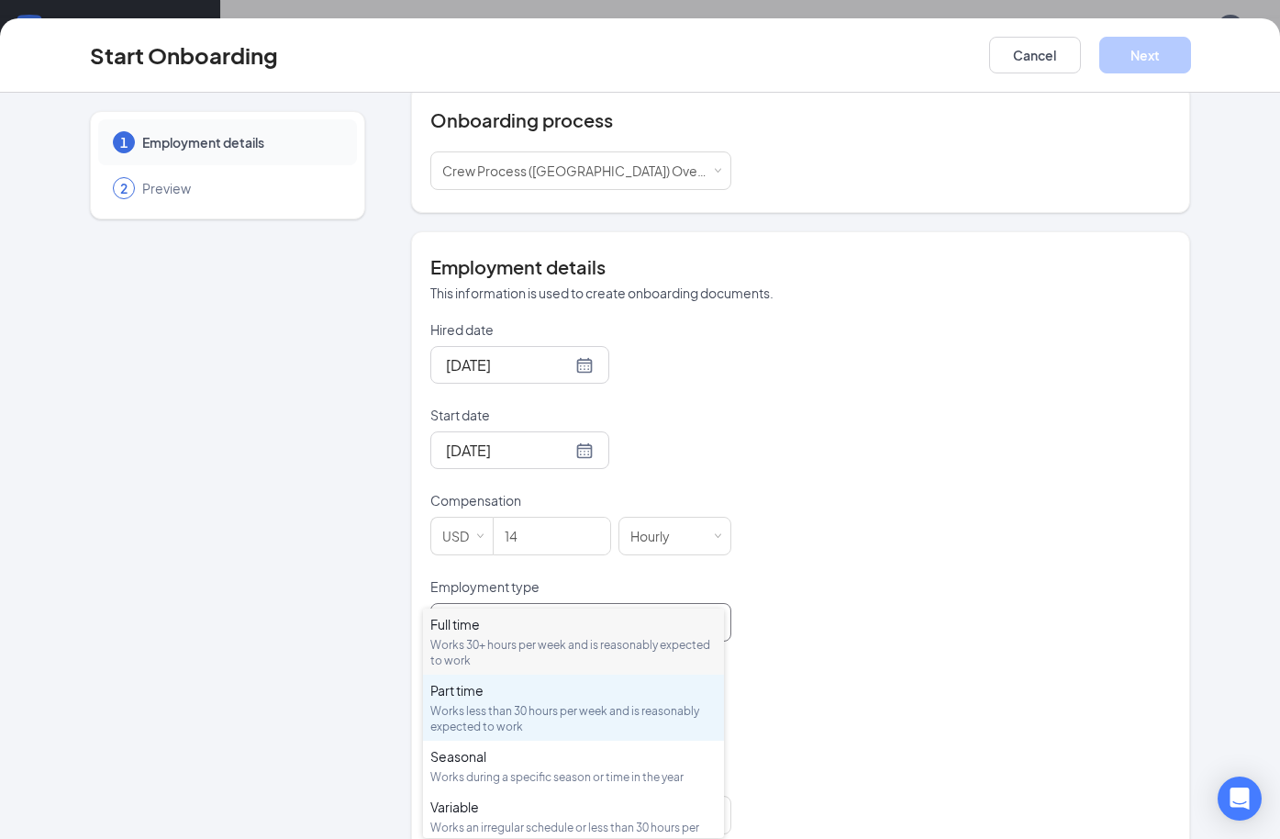
click at [519, 712] on div "Works less than 30 hours per week and is reasonably expected to work" at bounding box center [573, 718] width 286 height 31
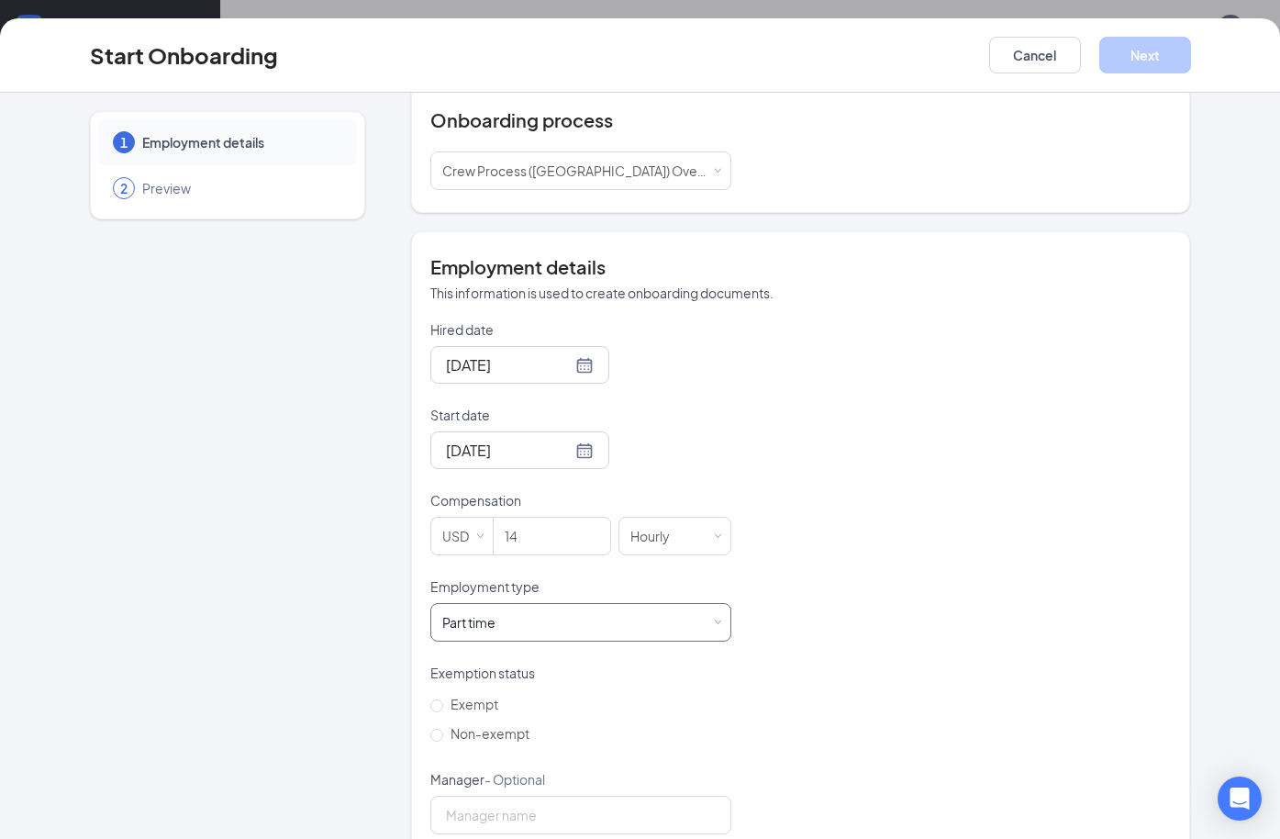
scroll to position [83, 0]
click at [433, 728] on input "Non-exempt" at bounding box center [436, 734] width 13 height 13
radio input "true"
click at [1143, 53] on button "Next" at bounding box center [1145, 55] width 92 height 37
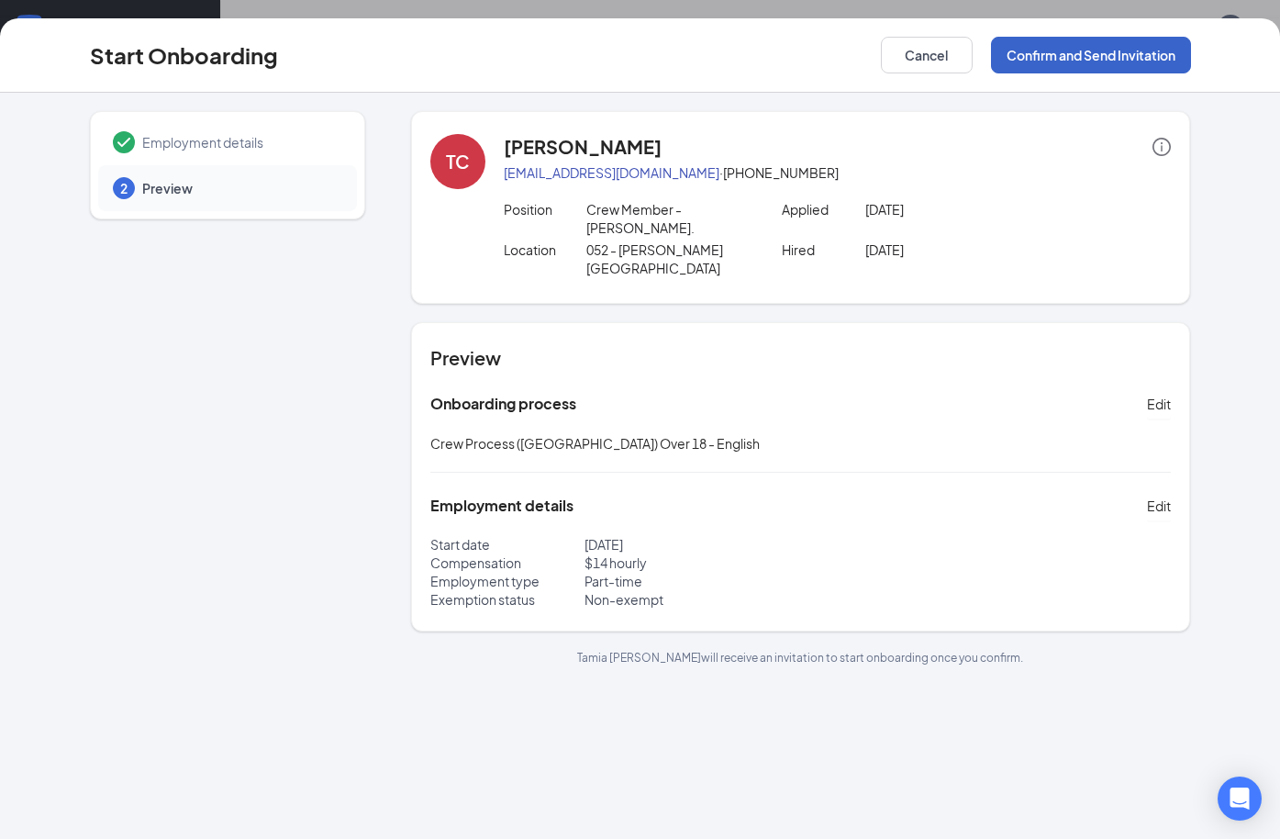
click at [1152, 53] on button "Confirm and Send Invitation" at bounding box center [1091, 55] width 200 height 37
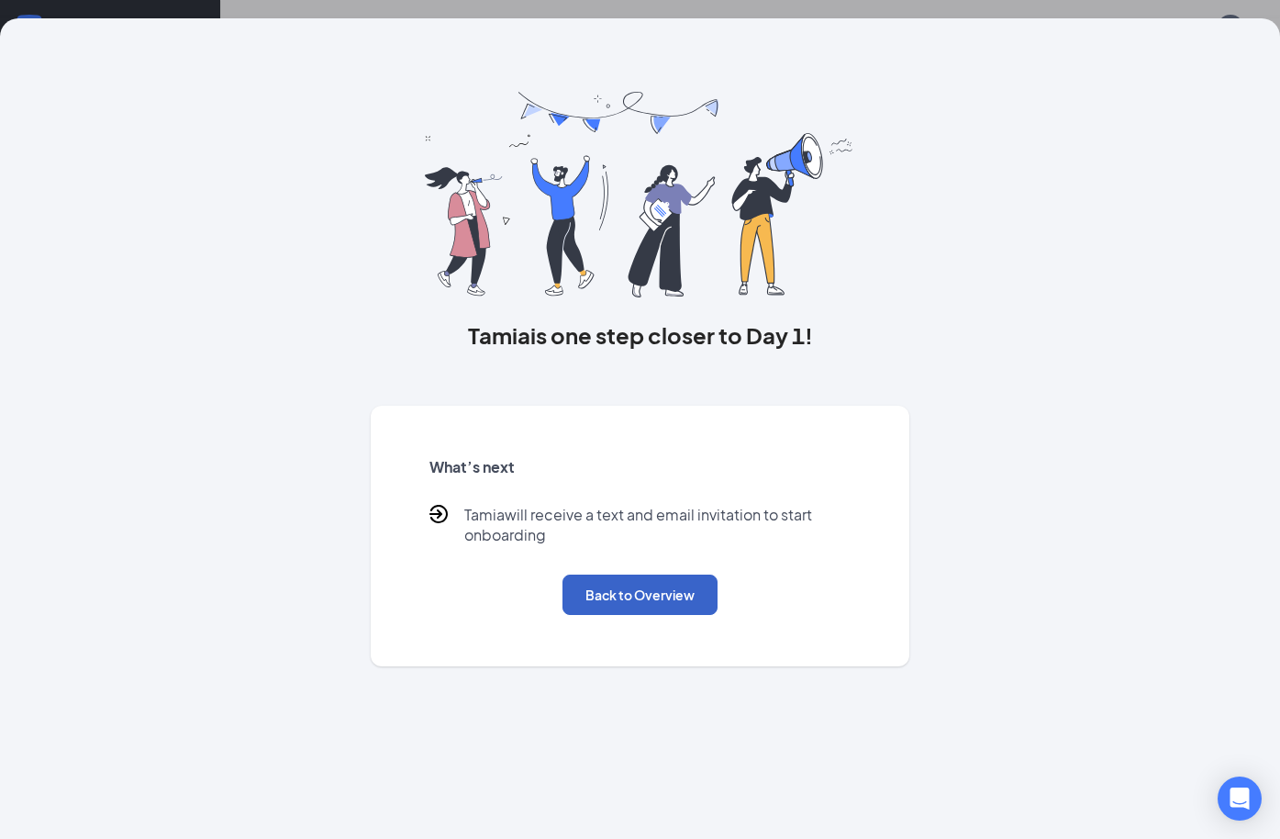
click at [584, 602] on button "Back to Overview" at bounding box center [639, 594] width 155 height 40
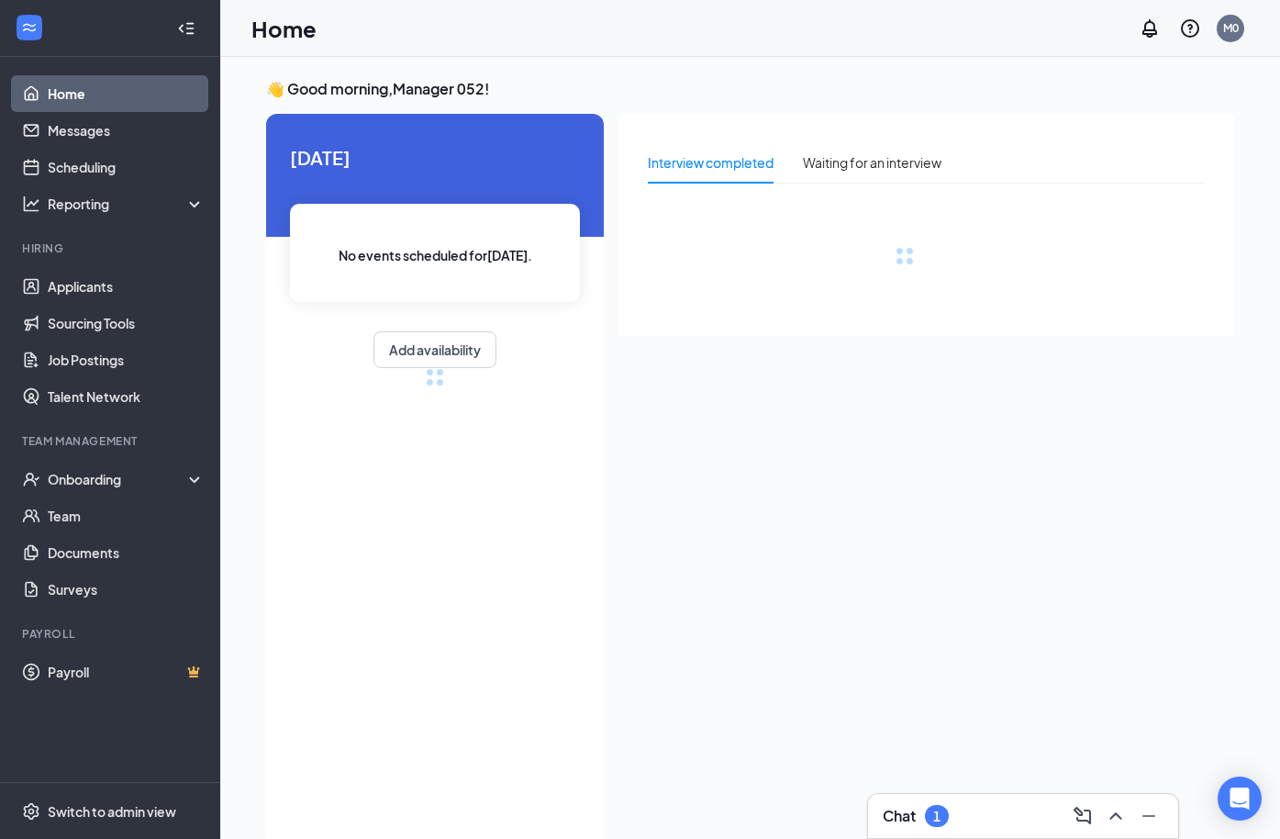
click at [974, 823] on div "Chat 1" at bounding box center [1023, 815] width 281 height 29
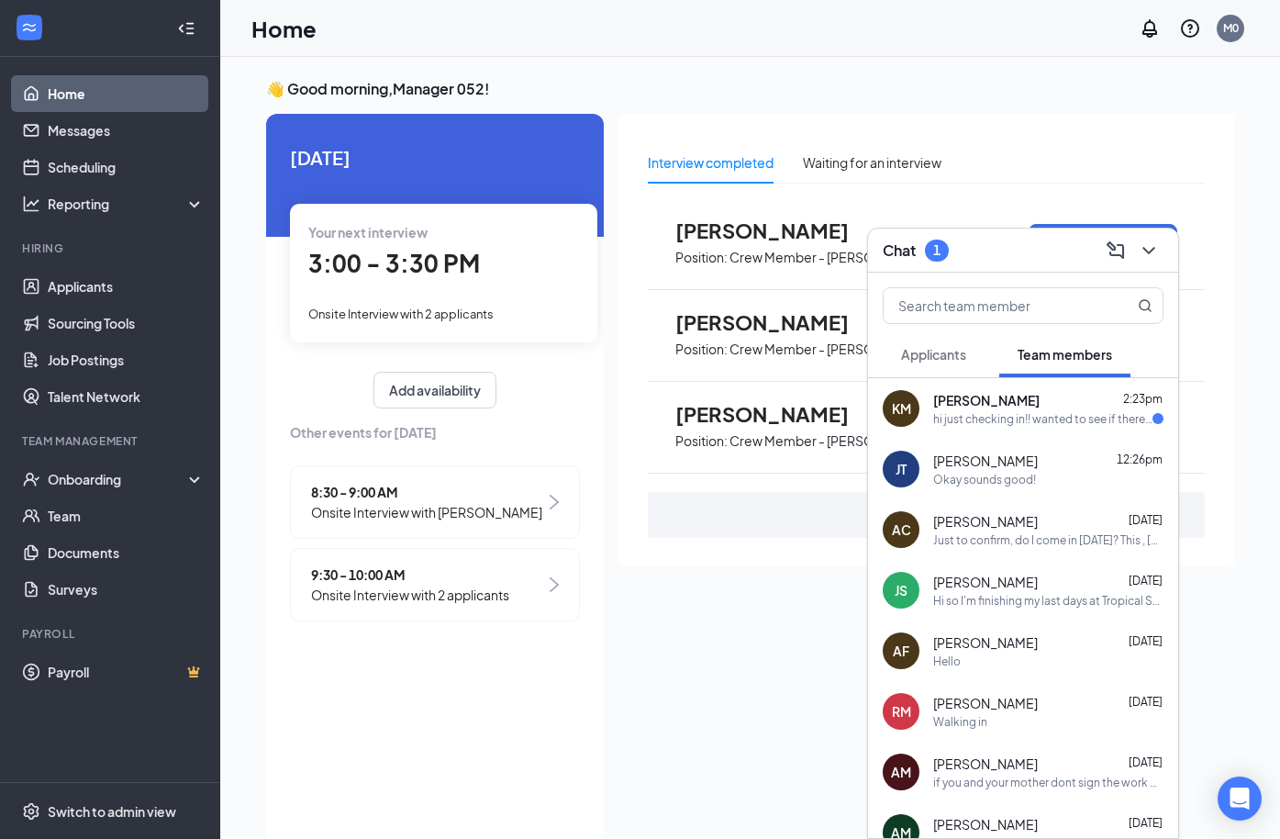
click at [1026, 419] on div "hi just checking in!! wanted to see if there was any updates i should know abou…" at bounding box center [1042, 419] width 219 height 16
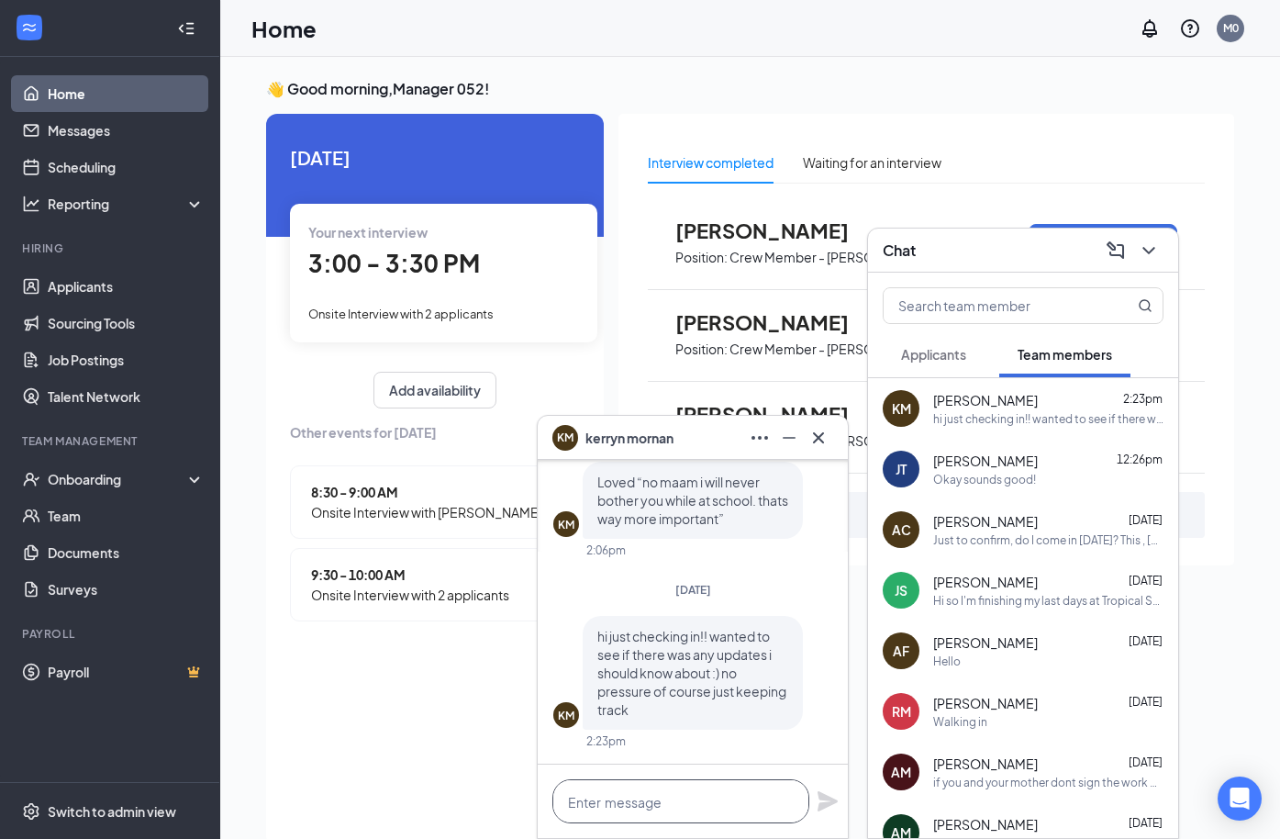
click at [658, 799] on textarea at bounding box center [680, 801] width 257 height 44
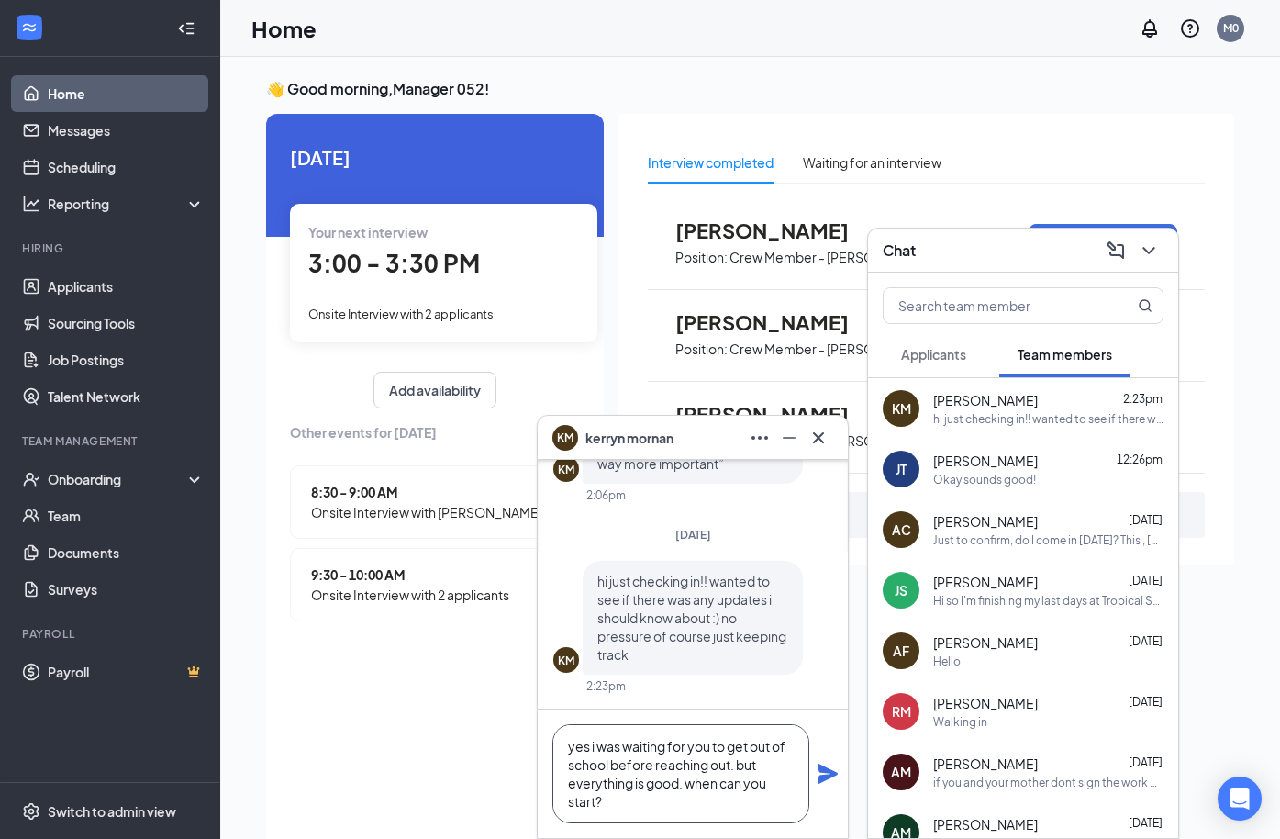
type textarea "yes i was waiting for you to get out of school before reaching out. but everyth…"
click at [825, 775] on icon "Plane" at bounding box center [827, 773] width 20 height 20
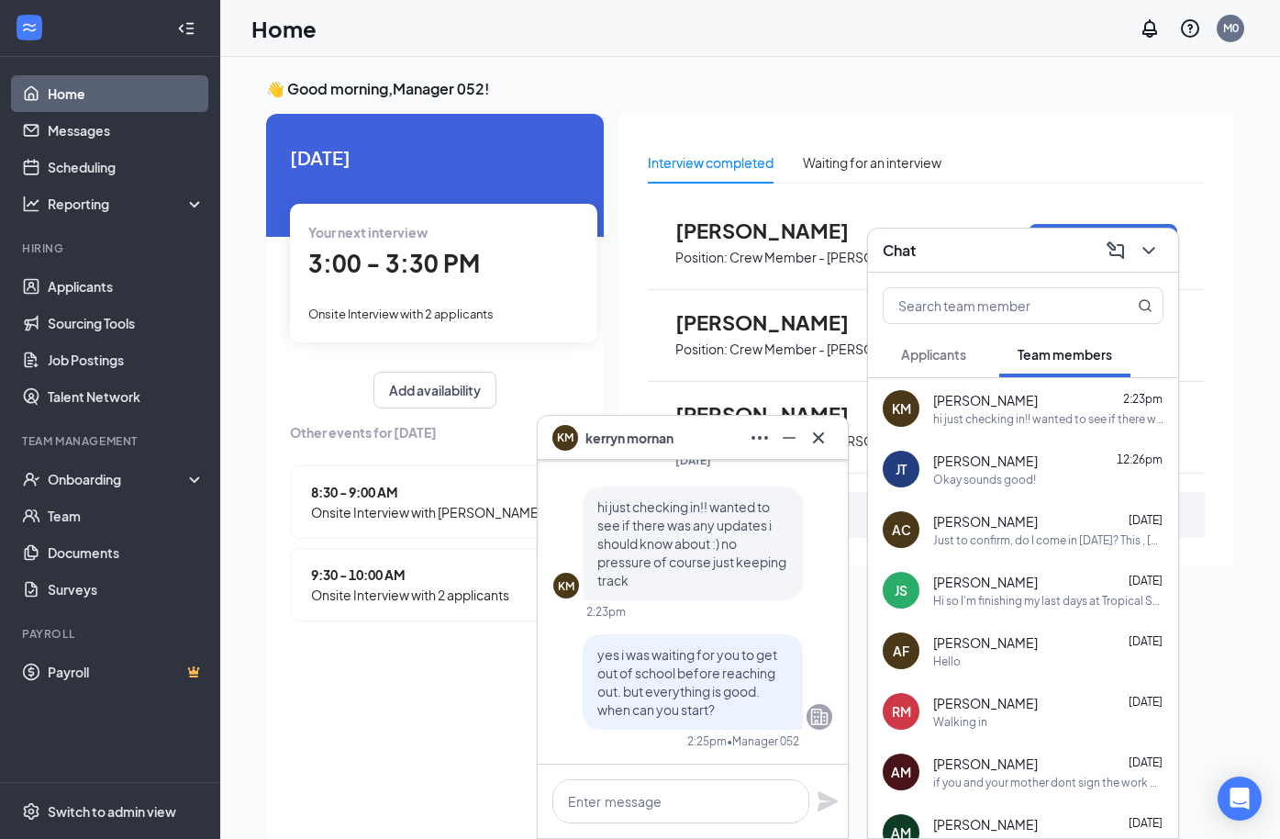
scroll to position [0, 0]
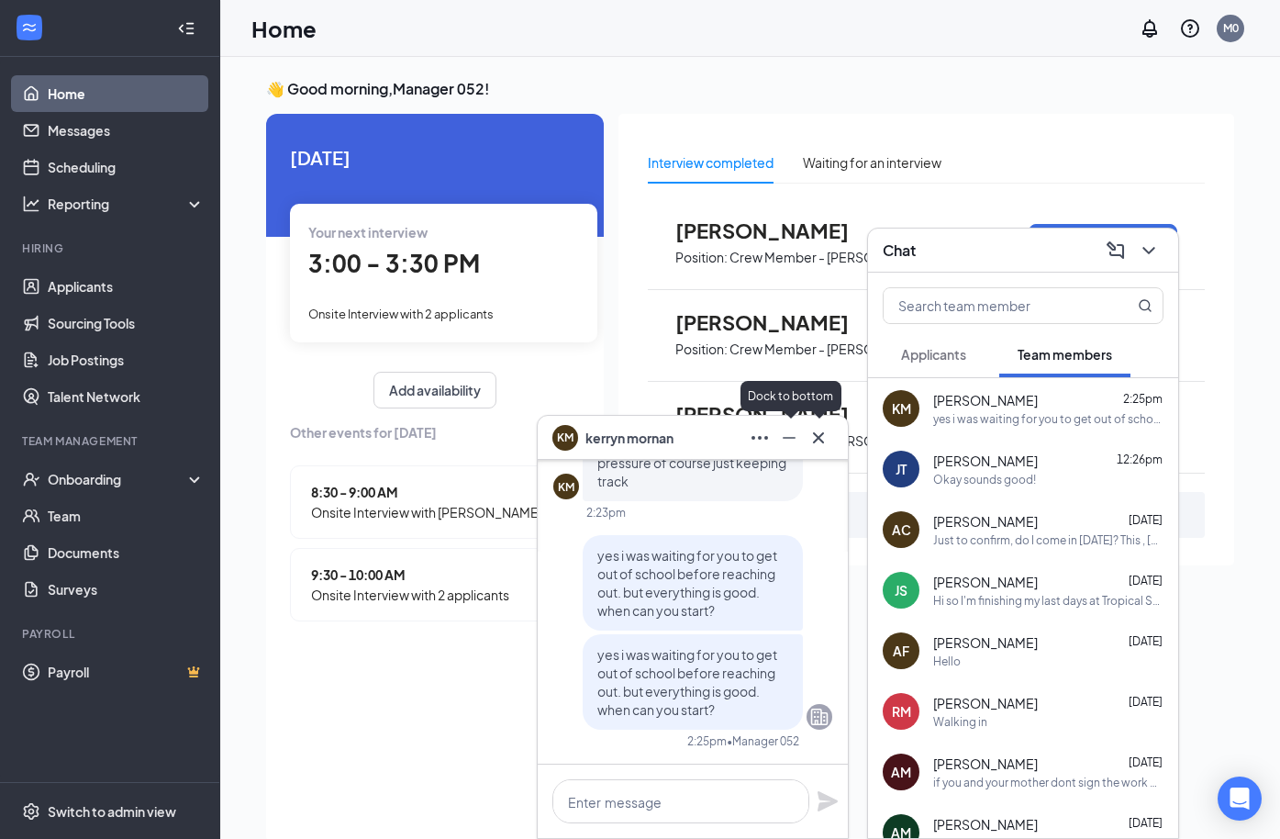
click at [791, 425] on button at bounding box center [788, 437] width 29 height 29
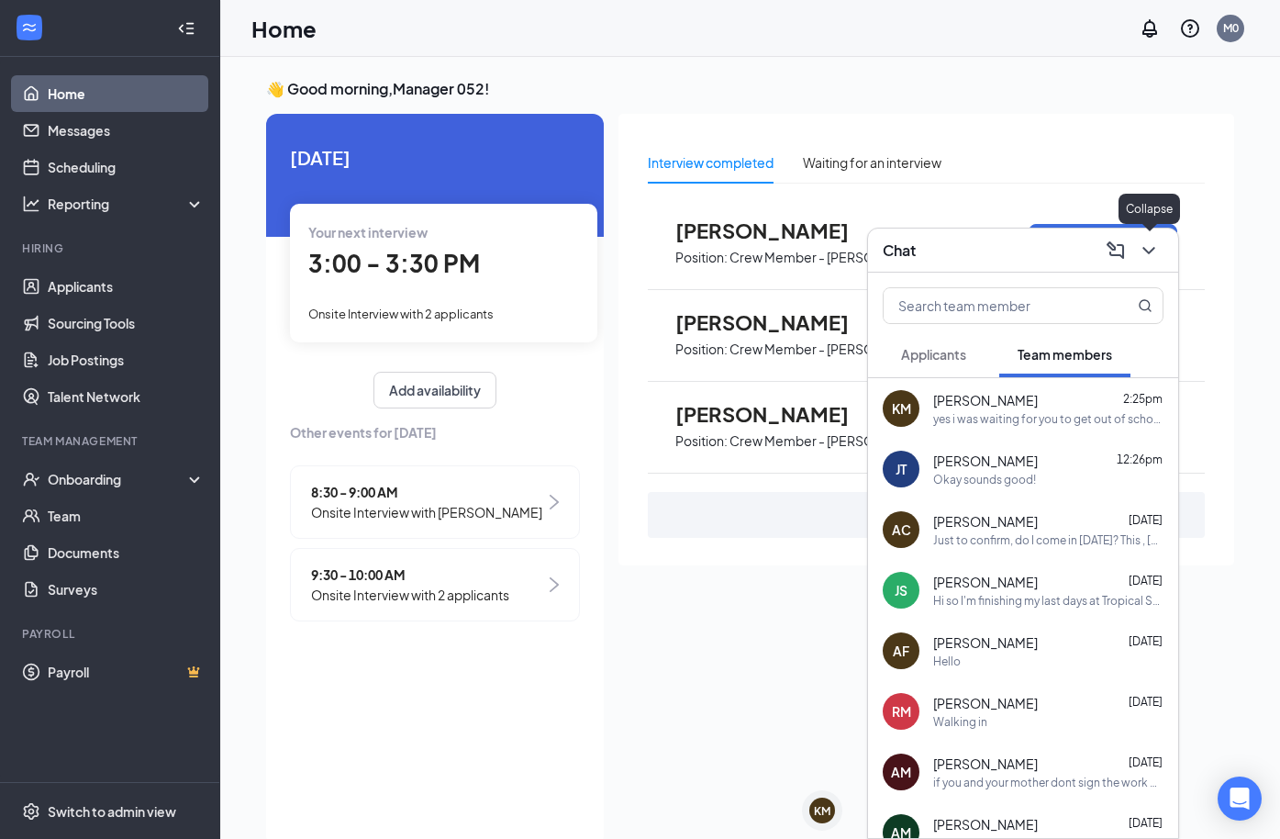
click at [1160, 245] on button at bounding box center [1148, 250] width 29 height 29
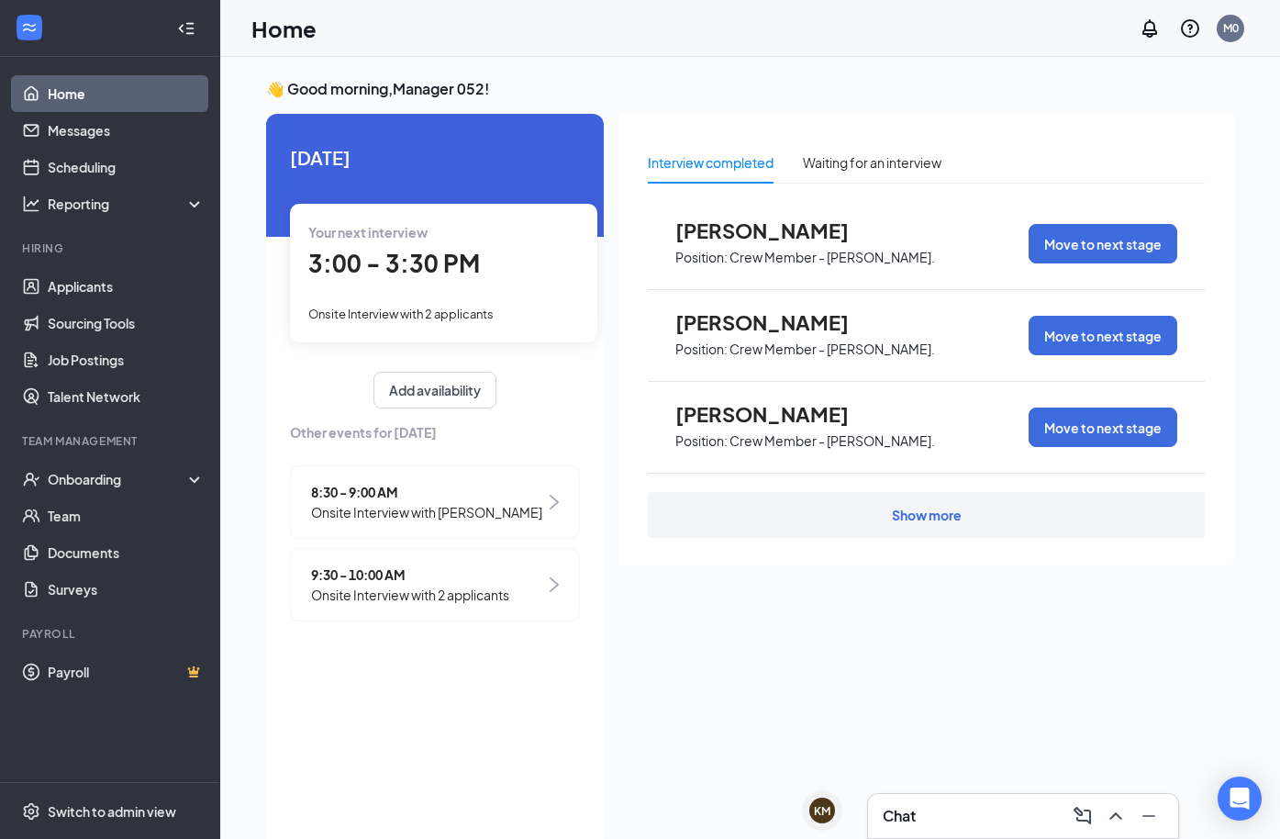
click at [344, 317] on span "Onsite Interview with 2 applicants" at bounding box center [400, 313] width 185 height 15
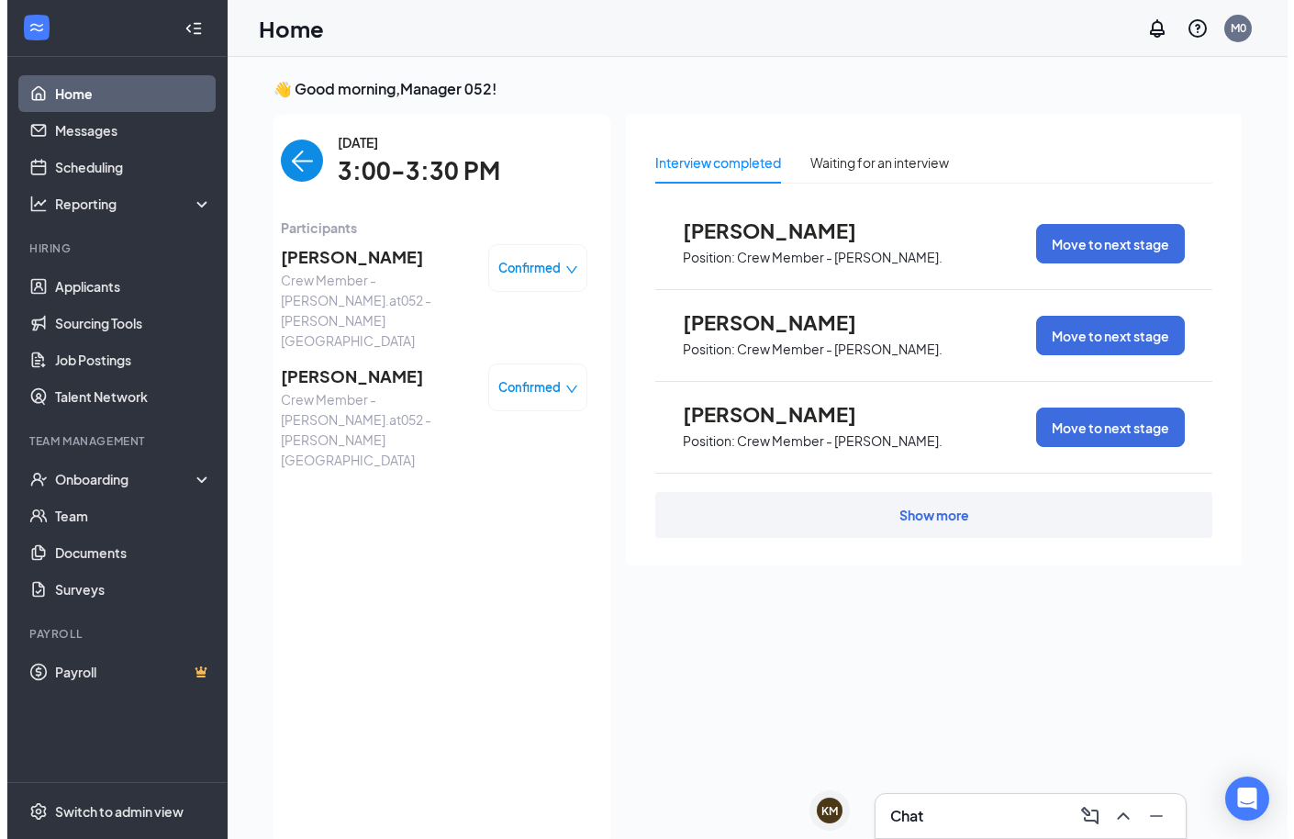
scroll to position [7, 0]
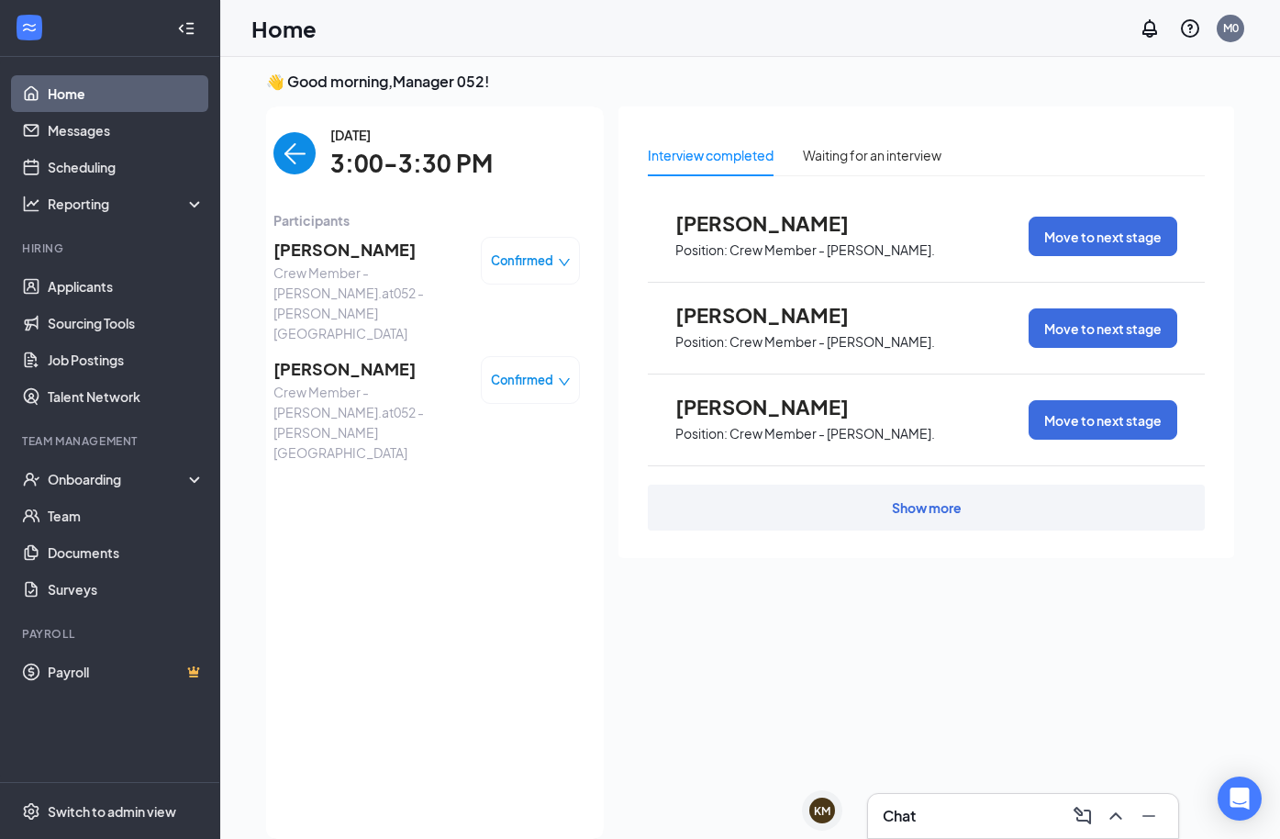
click at [340, 245] on span "Kellie Shackleford" at bounding box center [369, 250] width 193 height 26
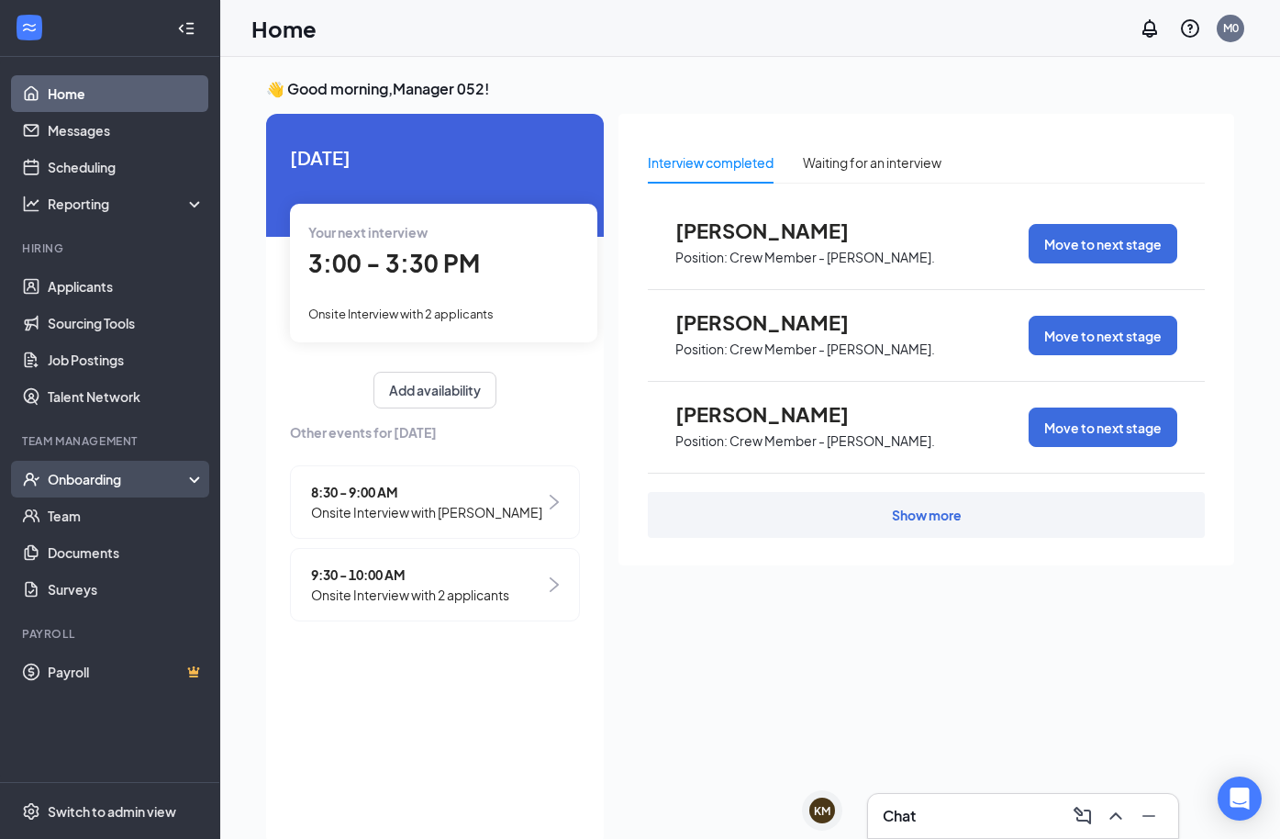
click at [150, 476] on div "Onboarding" at bounding box center [118, 479] width 141 height 18
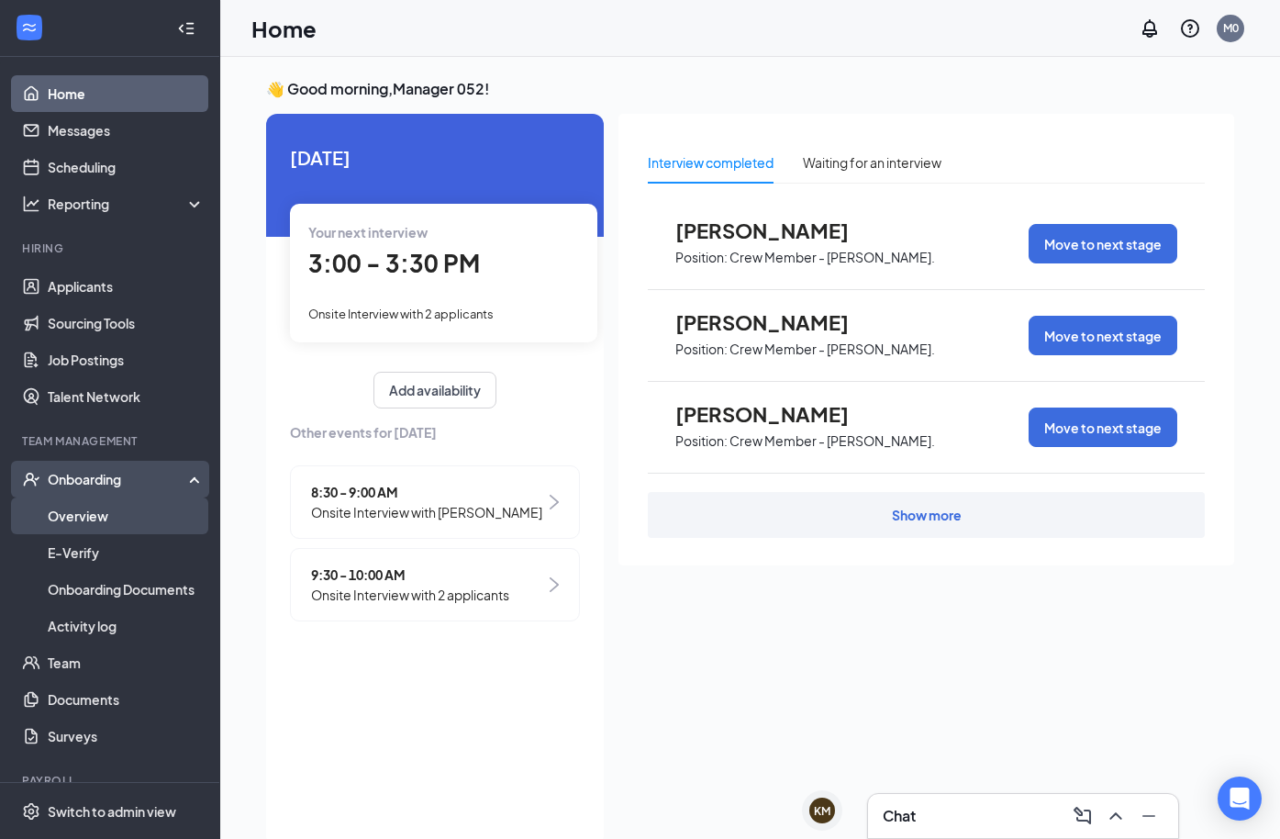
click at [114, 526] on link "Overview" at bounding box center [126, 515] width 157 height 37
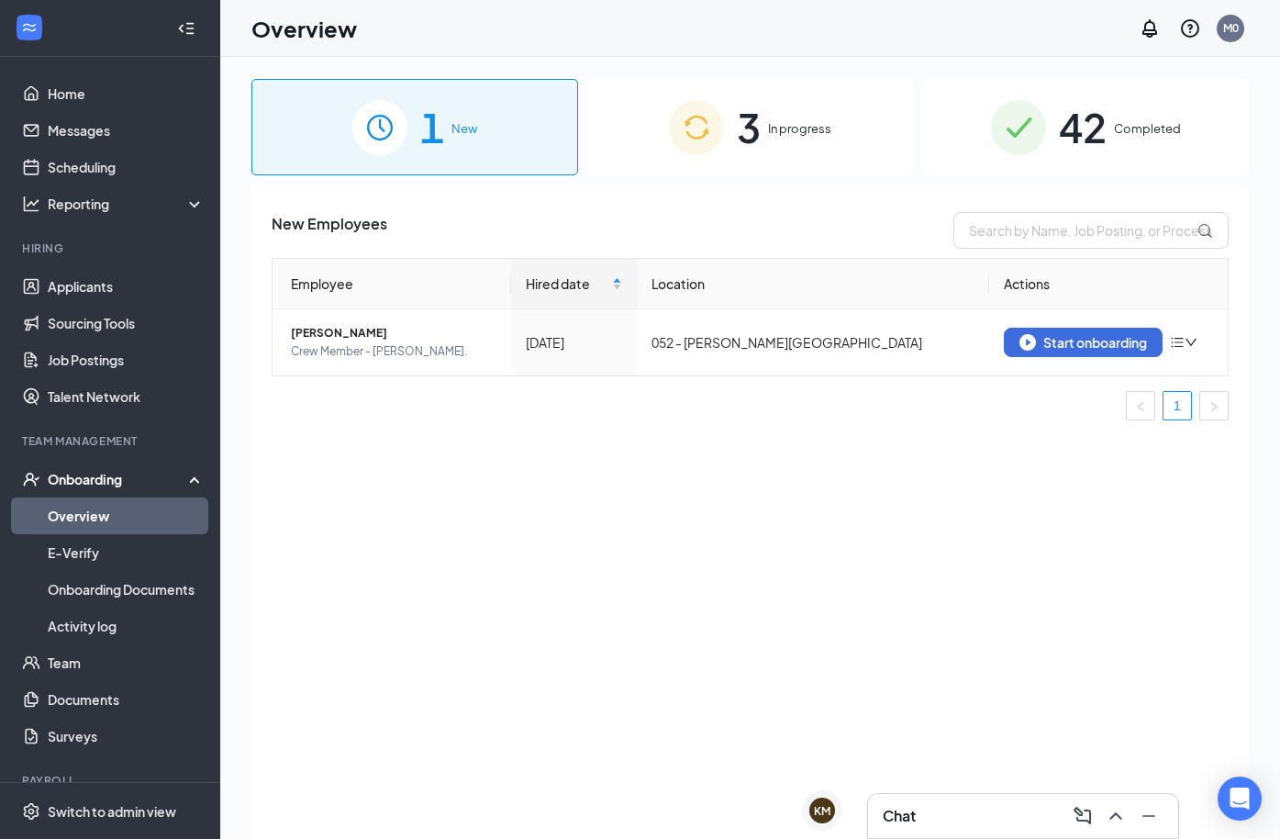
click at [836, 159] on div "3 In progress" at bounding box center [750, 127] width 327 height 96
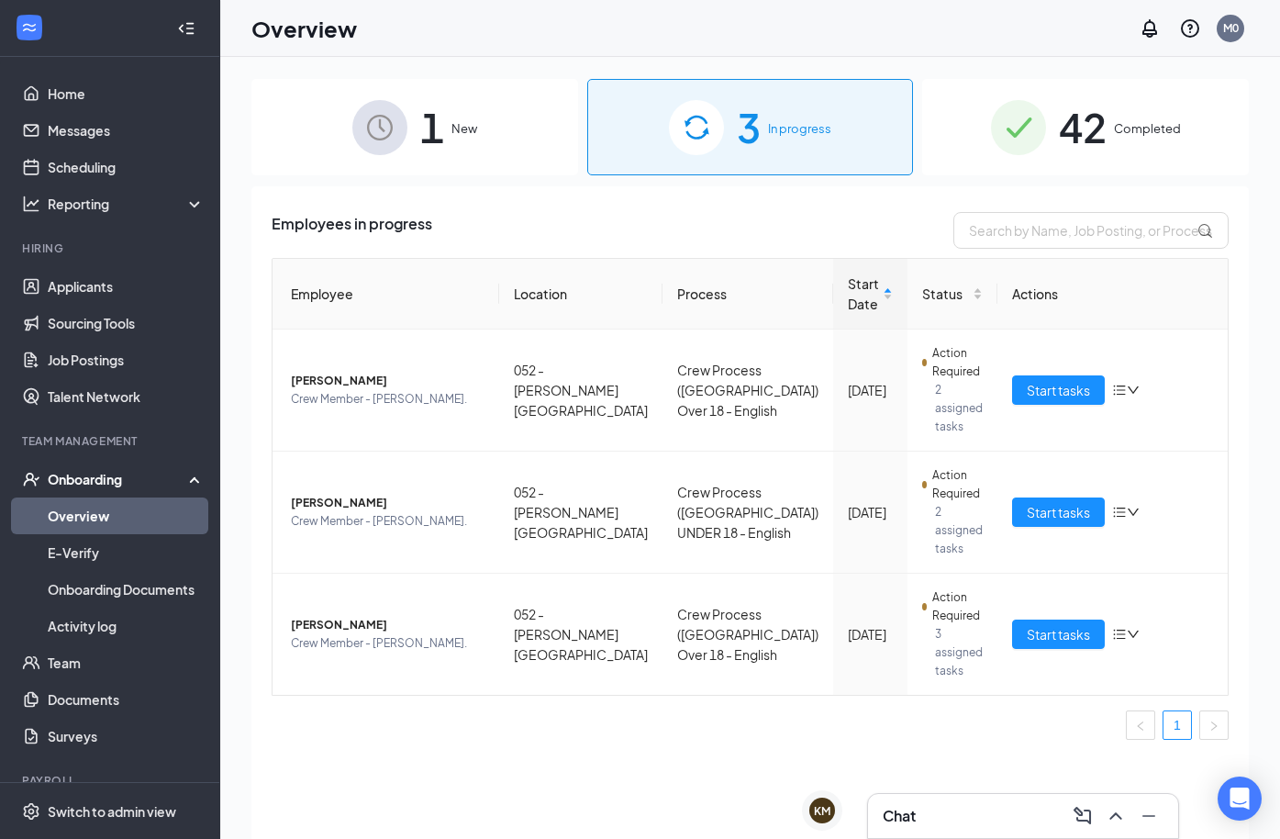
click at [979, 805] on div "Chat" at bounding box center [1023, 815] width 281 height 29
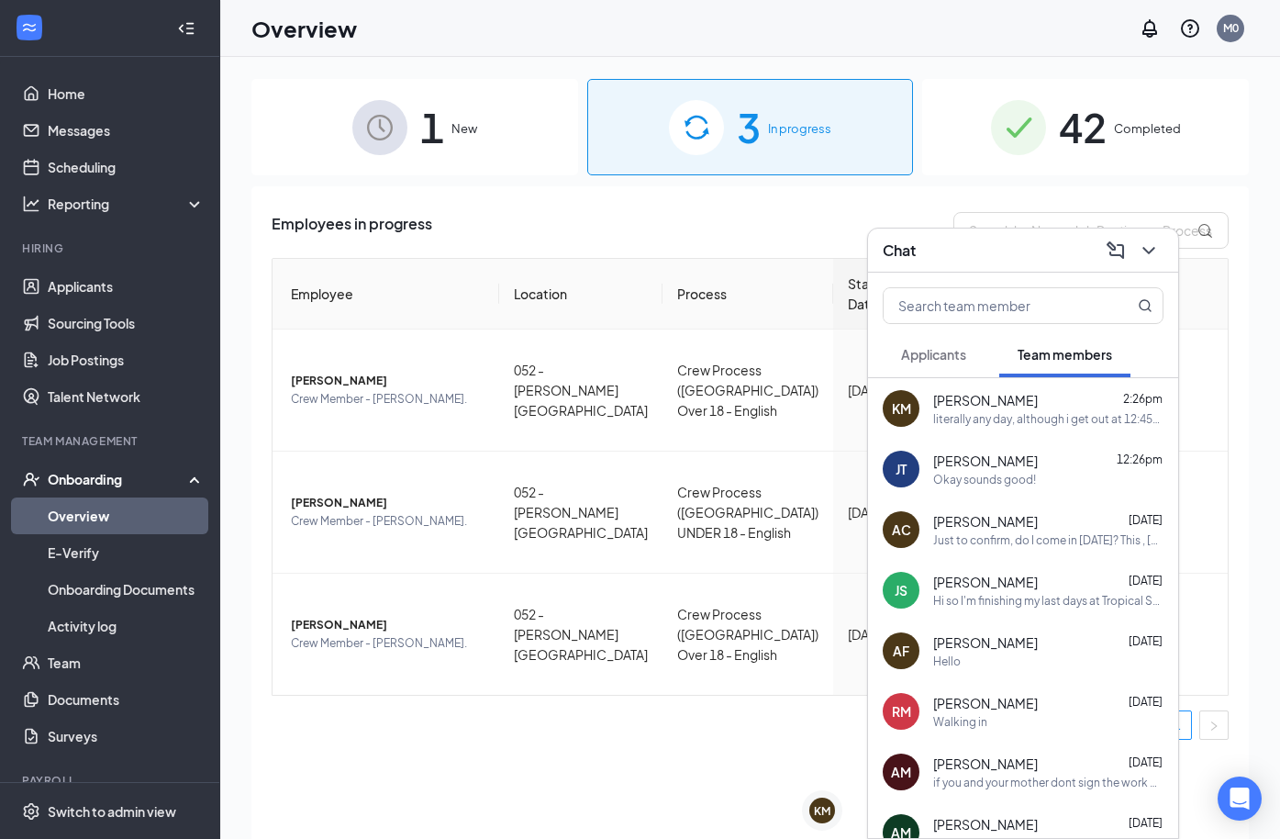
click at [945, 413] on div "literally any day, although i get out at 12:45pm the first 20 days of school, a…" at bounding box center [1048, 419] width 230 height 16
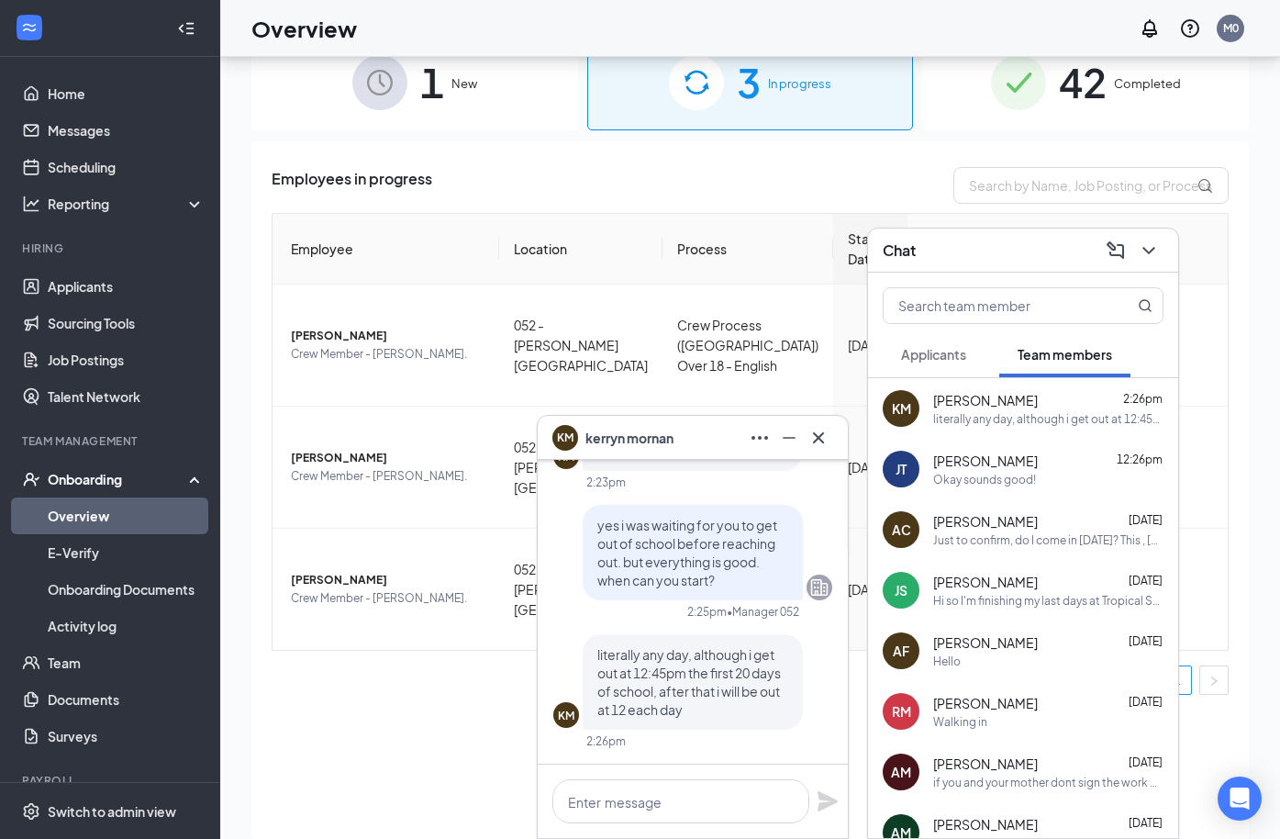
scroll to position [83, 0]
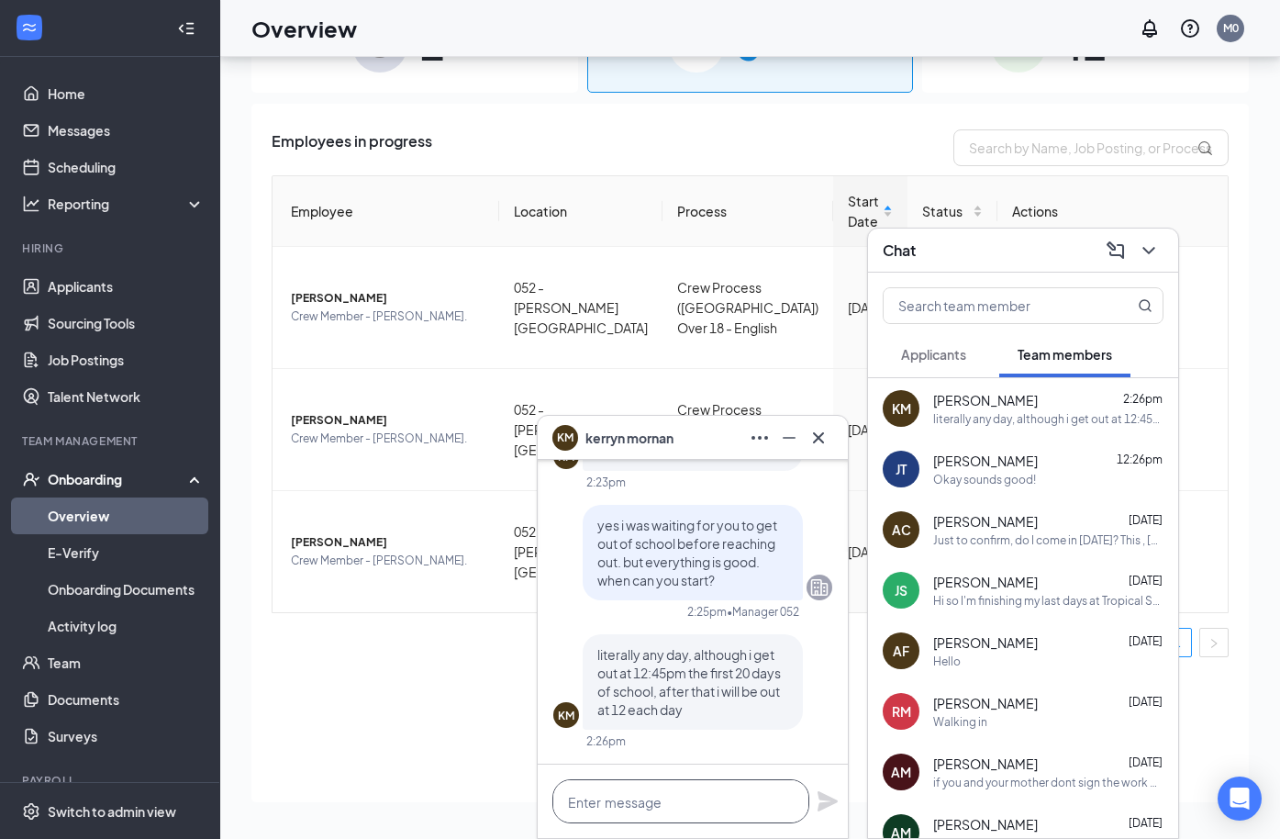
click at [659, 802] on textarea at bounding box center [680, 801] width 257 height 44
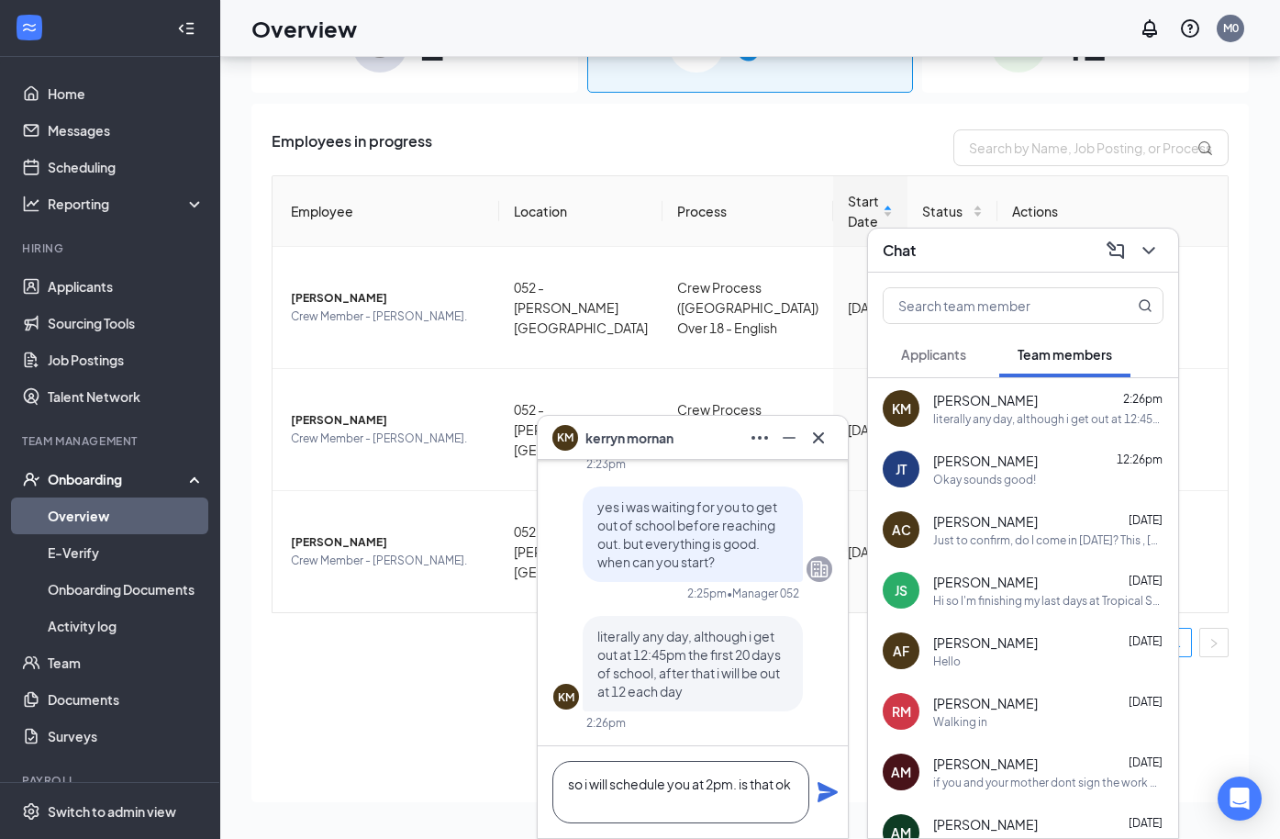
type textarea "so i will schedule you at 2pm. is that ok"
click at [819, 795] on icon "Plane" at bounding box center [827, 792] width 20 height 20
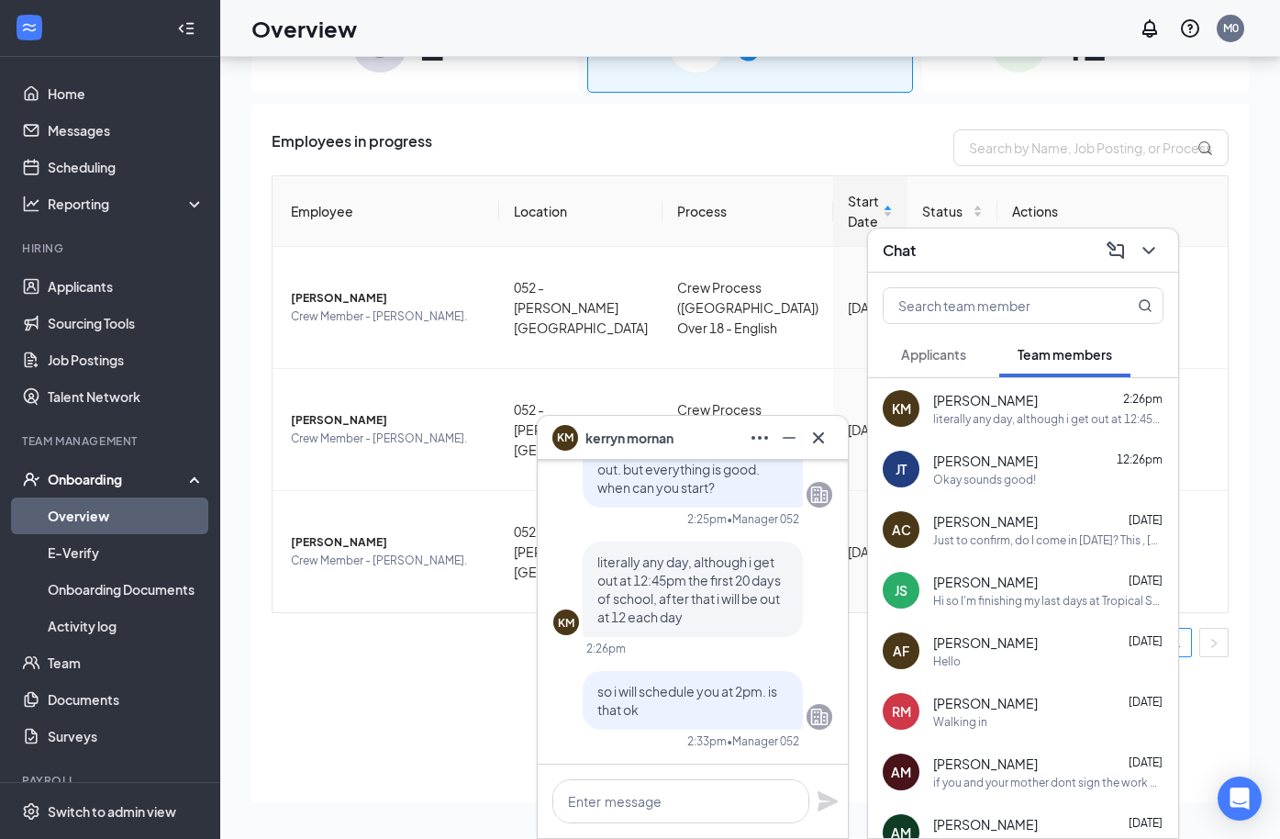
scroll to position [0, 0]
click at [573, 803] on textarea at bounding box center [680, 801] width 257 height 44
type textarea "or 3pm"
click at [830, 804] on icon "Plane" at bounding box center [827, 801] width 20 height 20
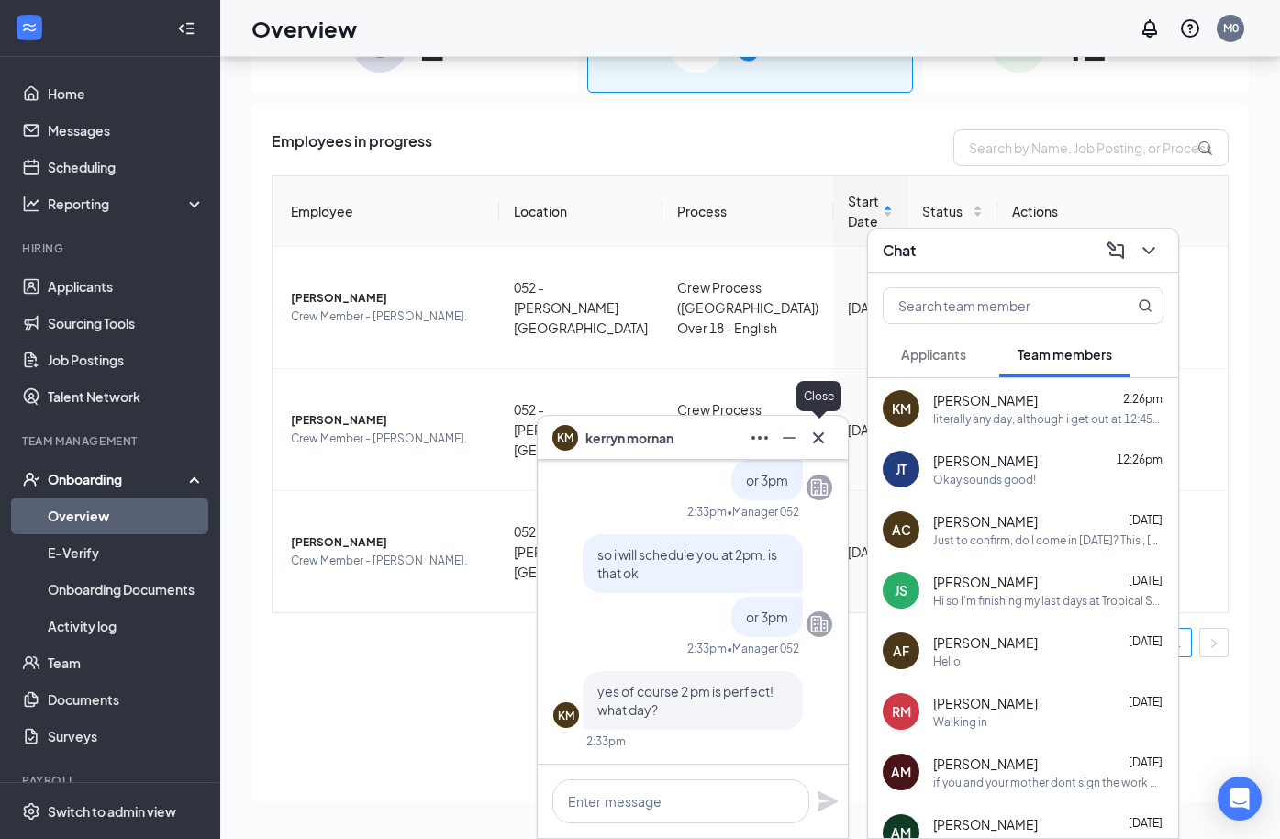
click at [824, 436] on icon "Cross" at bounding box center [818, 438] width 22 height 22
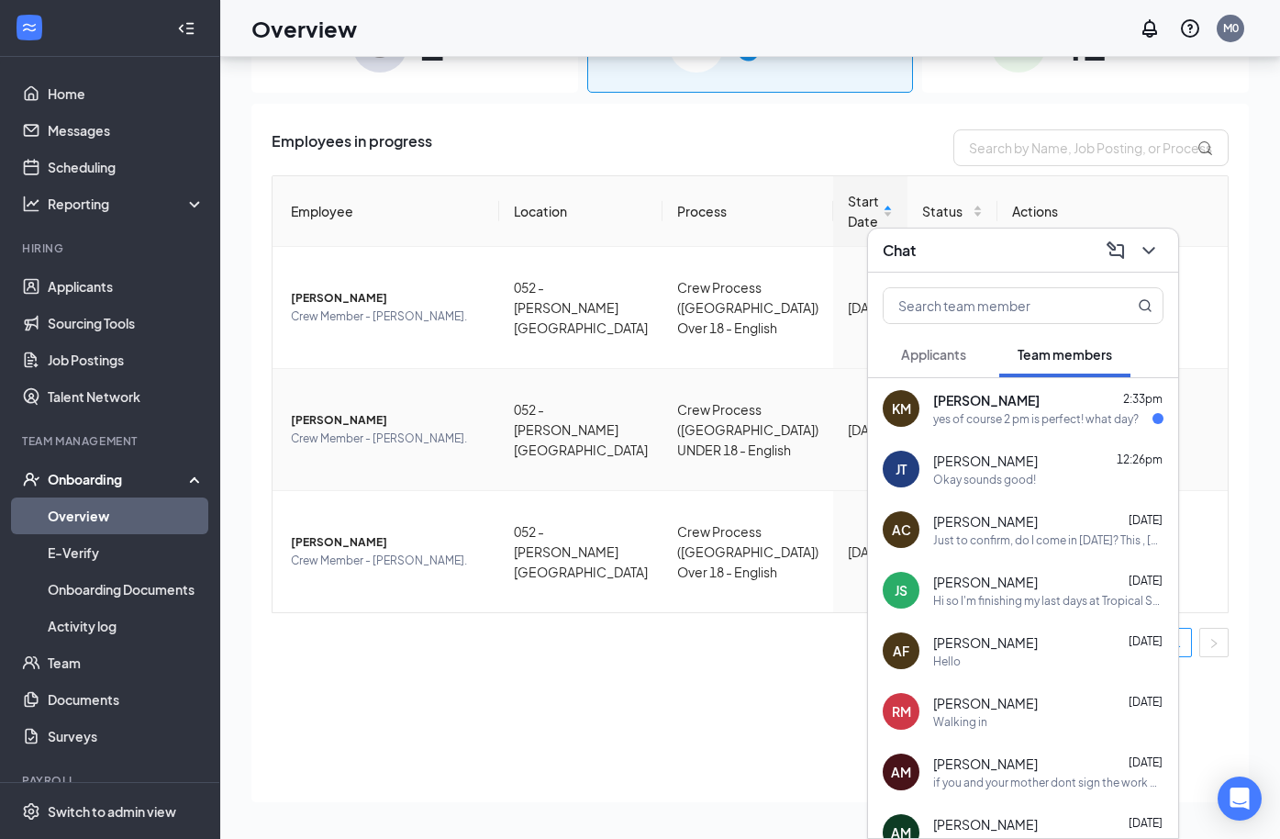
click at [412, 425] on td "kerryn R mornan Crew Member - Tryon Rd." at bounding box center [385, 430] width 227 height 122
click at [1022, 415] on div "yes of course 2 pm is perfect! what day?" at bounding box center [1036, 419] width 206 height 16
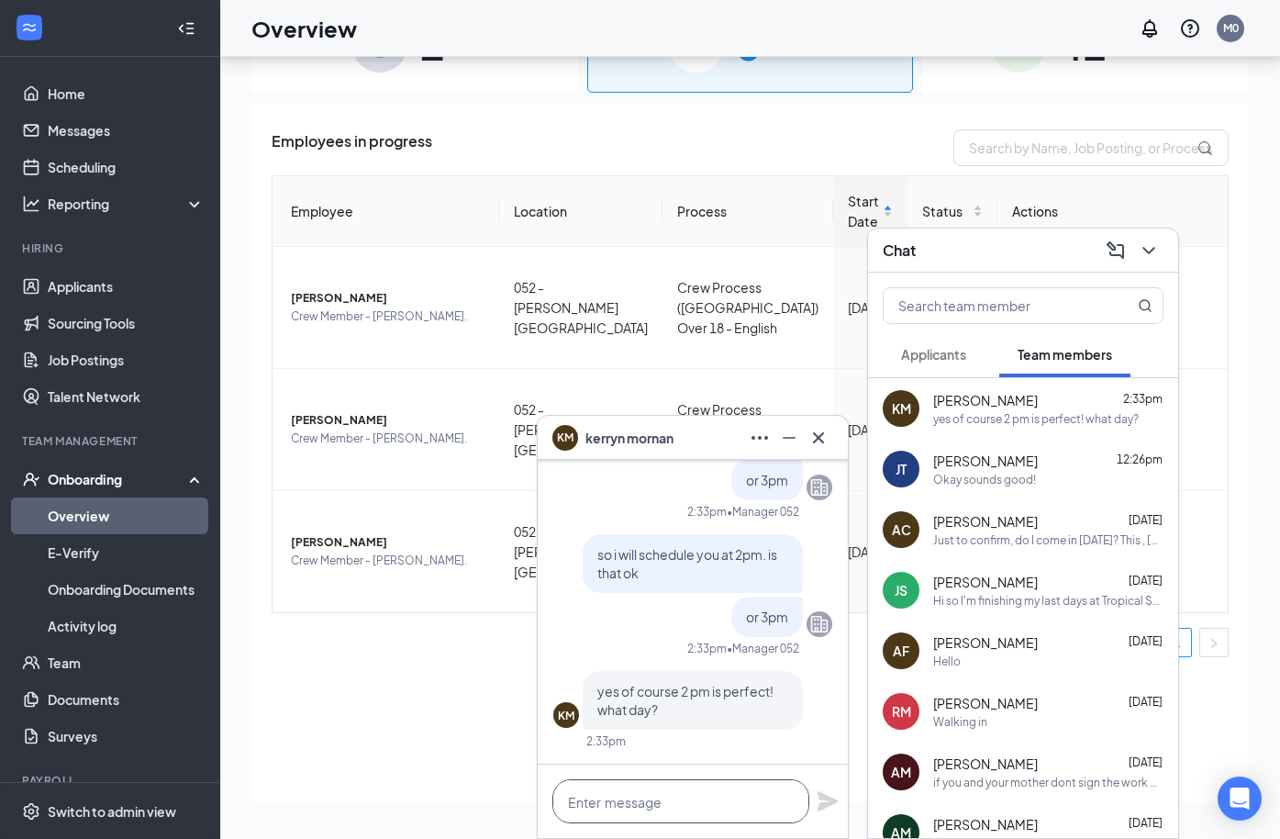
click at [708, 809] on textarea at bounding box center [680, 801] width 257 height 44
type textarea "tomorrow"
click at [817, 803] on icon "Plane" at bounding box center [828, 801] width 22 height 22
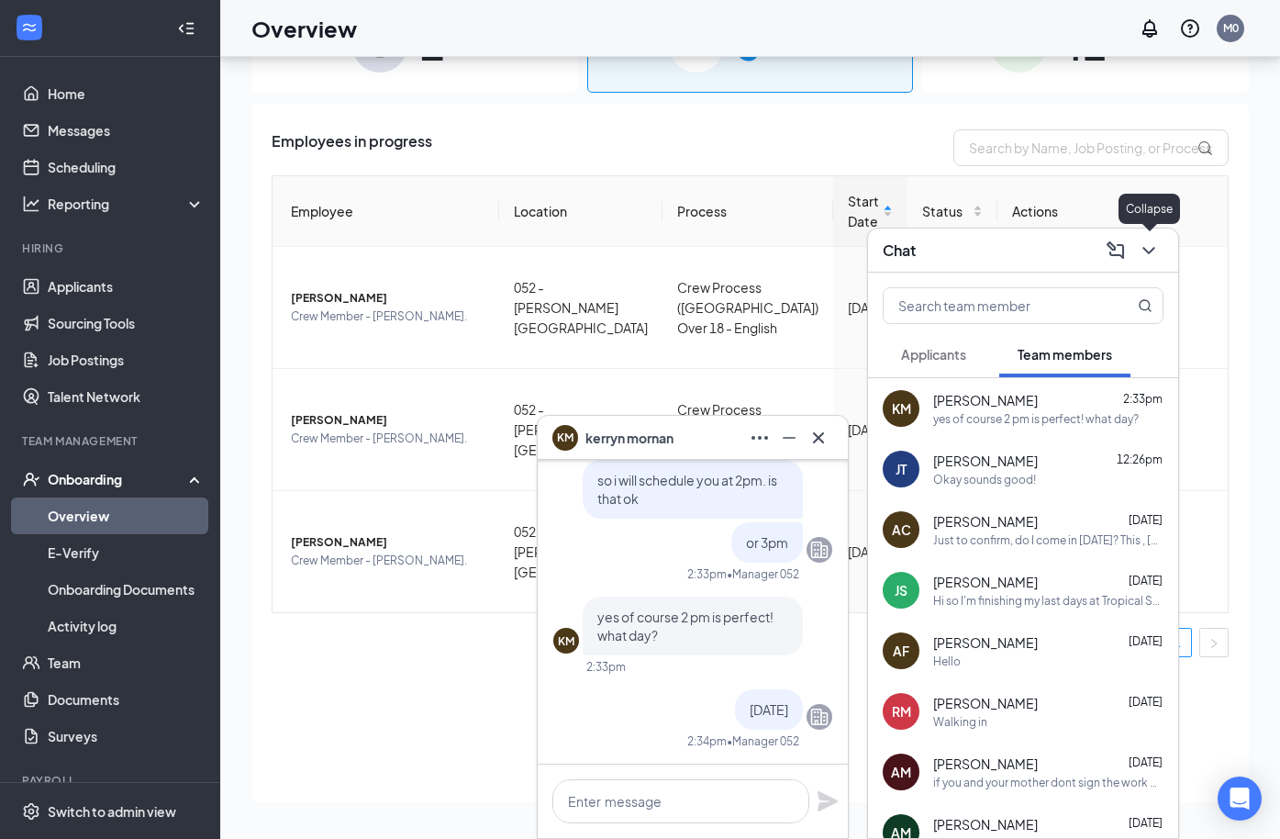
click at [1147, 250] on icon "ChevronDown" at bounding box center [1148, 250] width 12 height 7
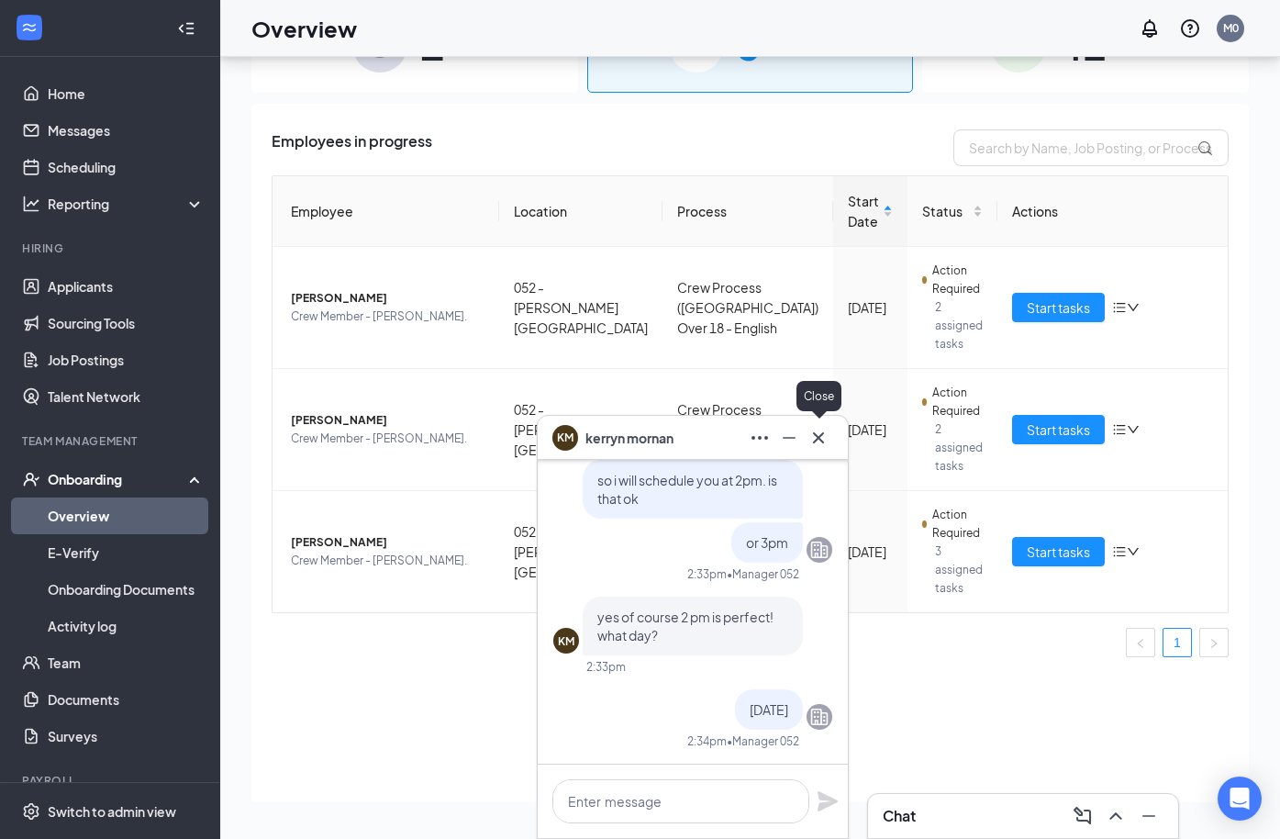
click at [820, 444] on icon "Cross" at bounding box center [818, 438] width 22 height 22
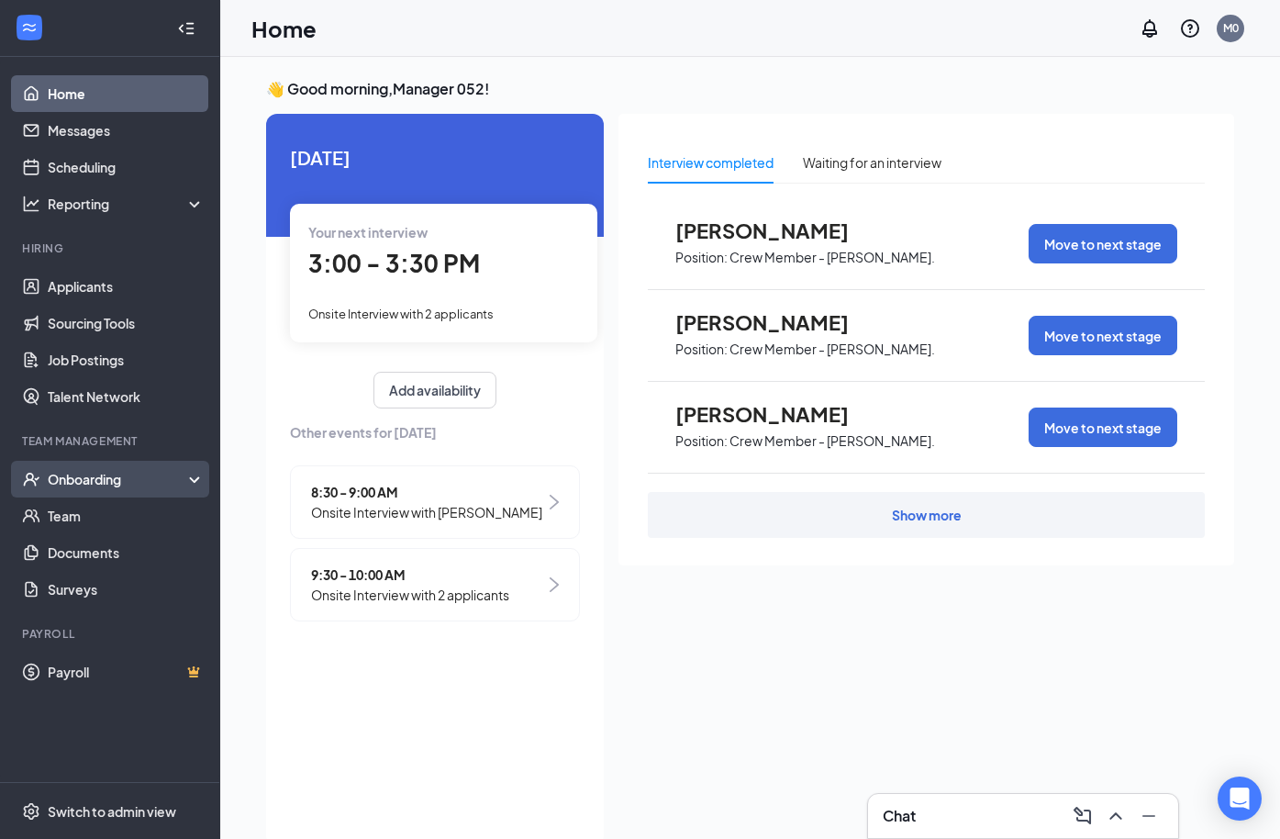
click at [98, 490] on div "Onboarding" at bounding box center [110, 479] width 220 height 37
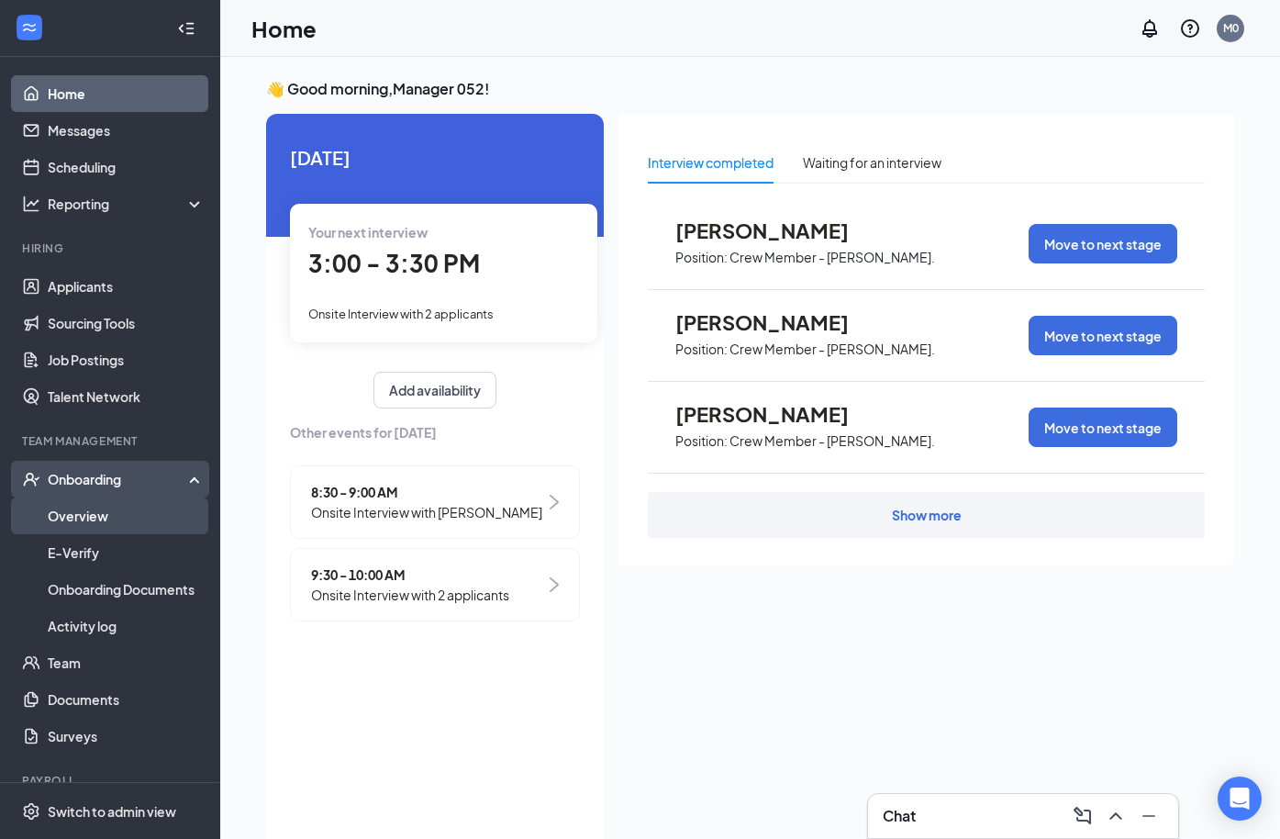
click at [87, 509] on link "Overview" at bounding box center [126, 515] width 157 height 37
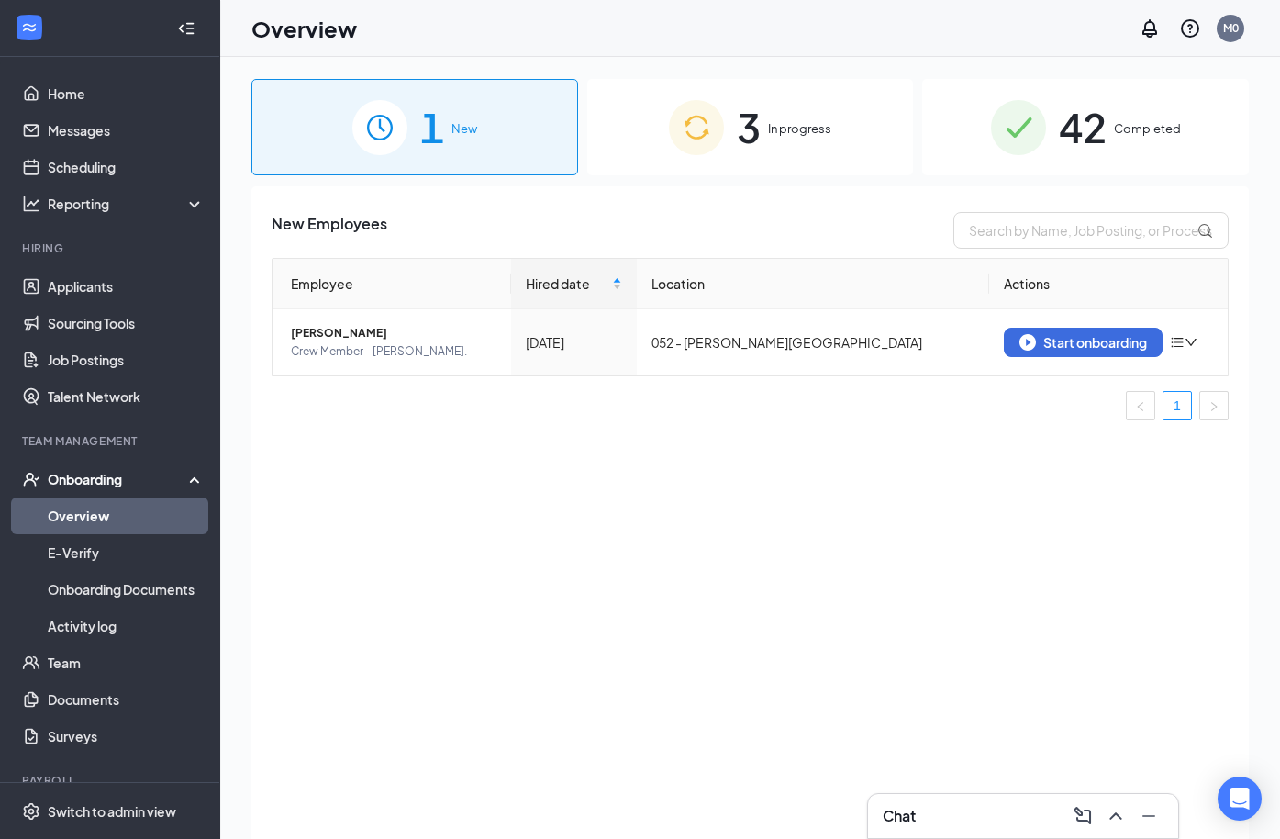
click at [829, 139] on div "3 In progress" at bounding box center [750, 127] width 327 height 96
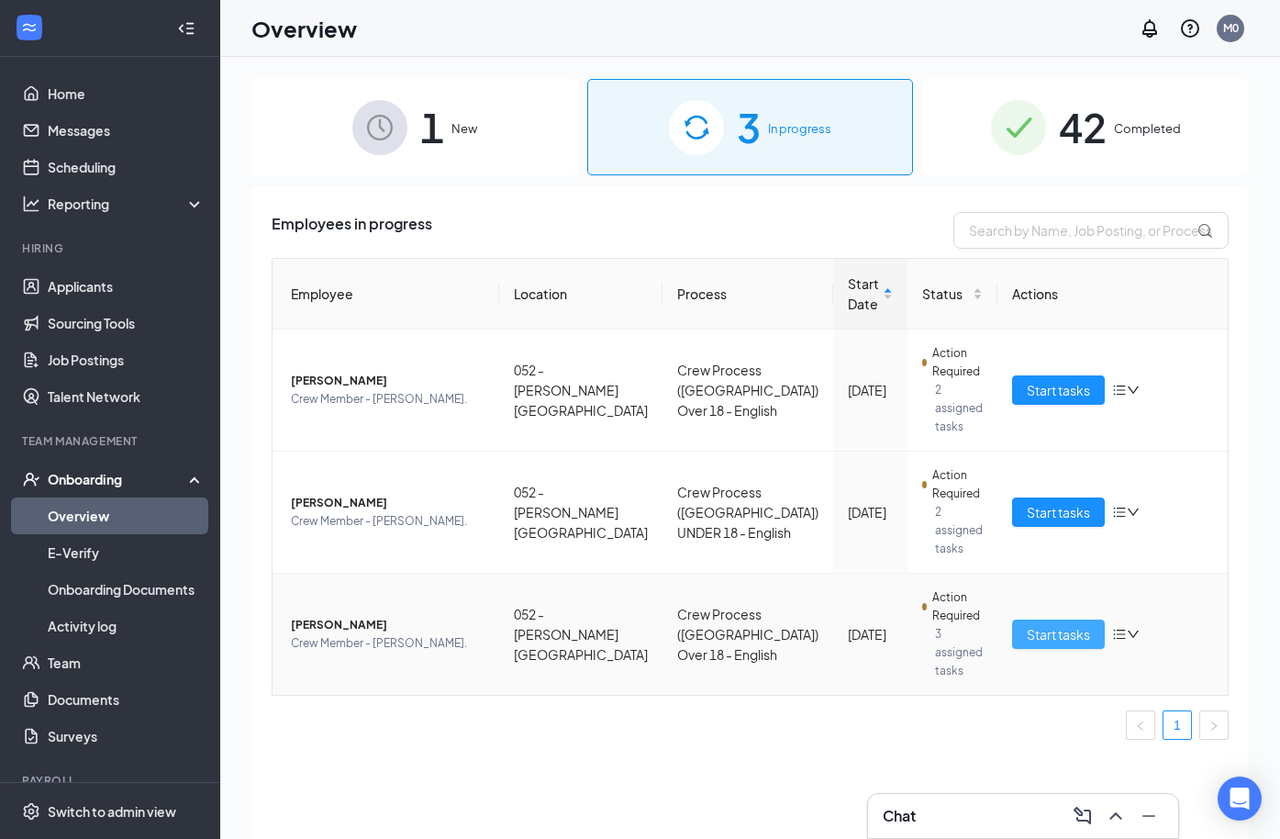
click at [1050, 624] on span "Start tasks" at bounding box center [1058, 634] width 63 height 20
